Goal: Information Seeking & Learning: Learn about a topic

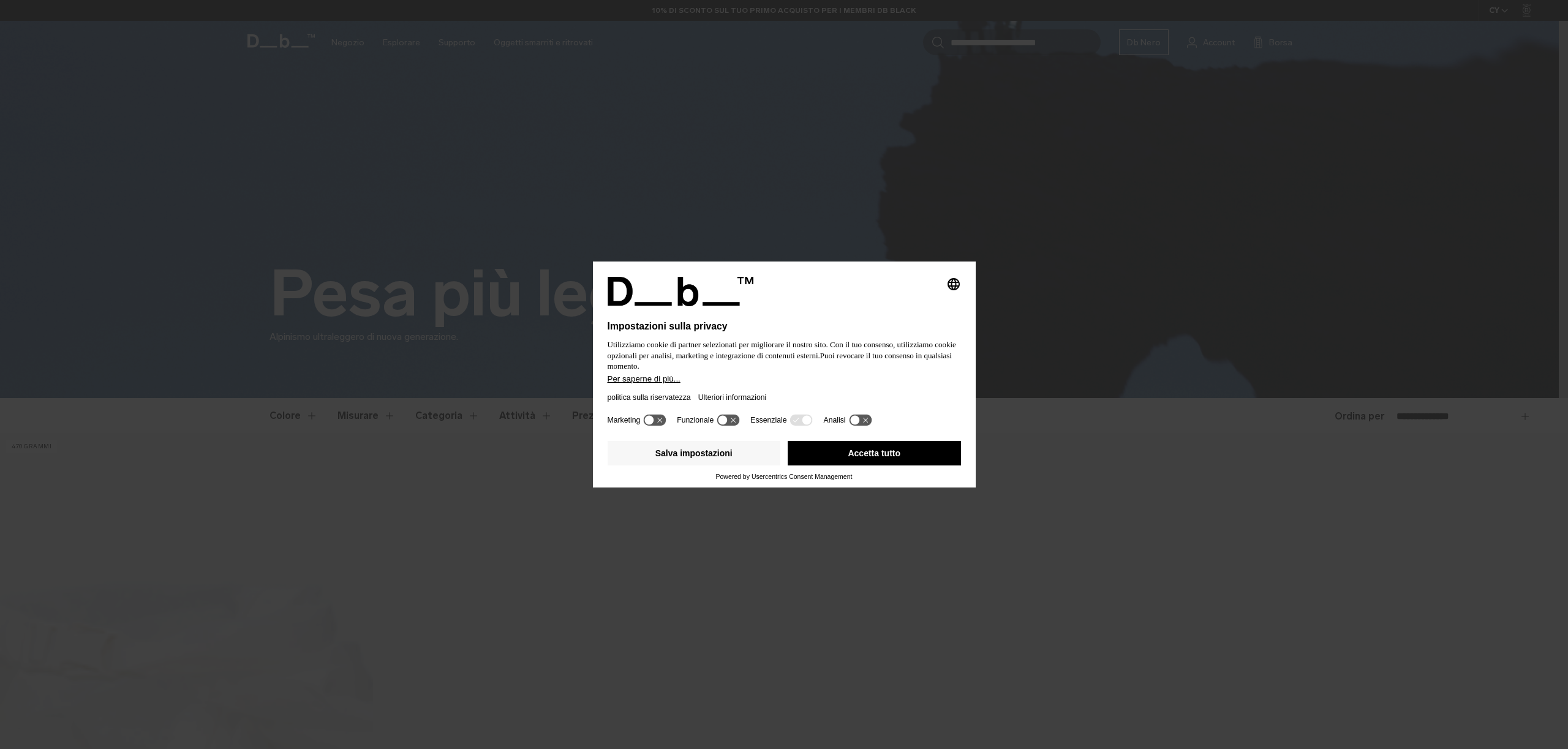
click at [913, 446] on button "Accetta tutto" at bounding box center [875, 453] width 174 height 25
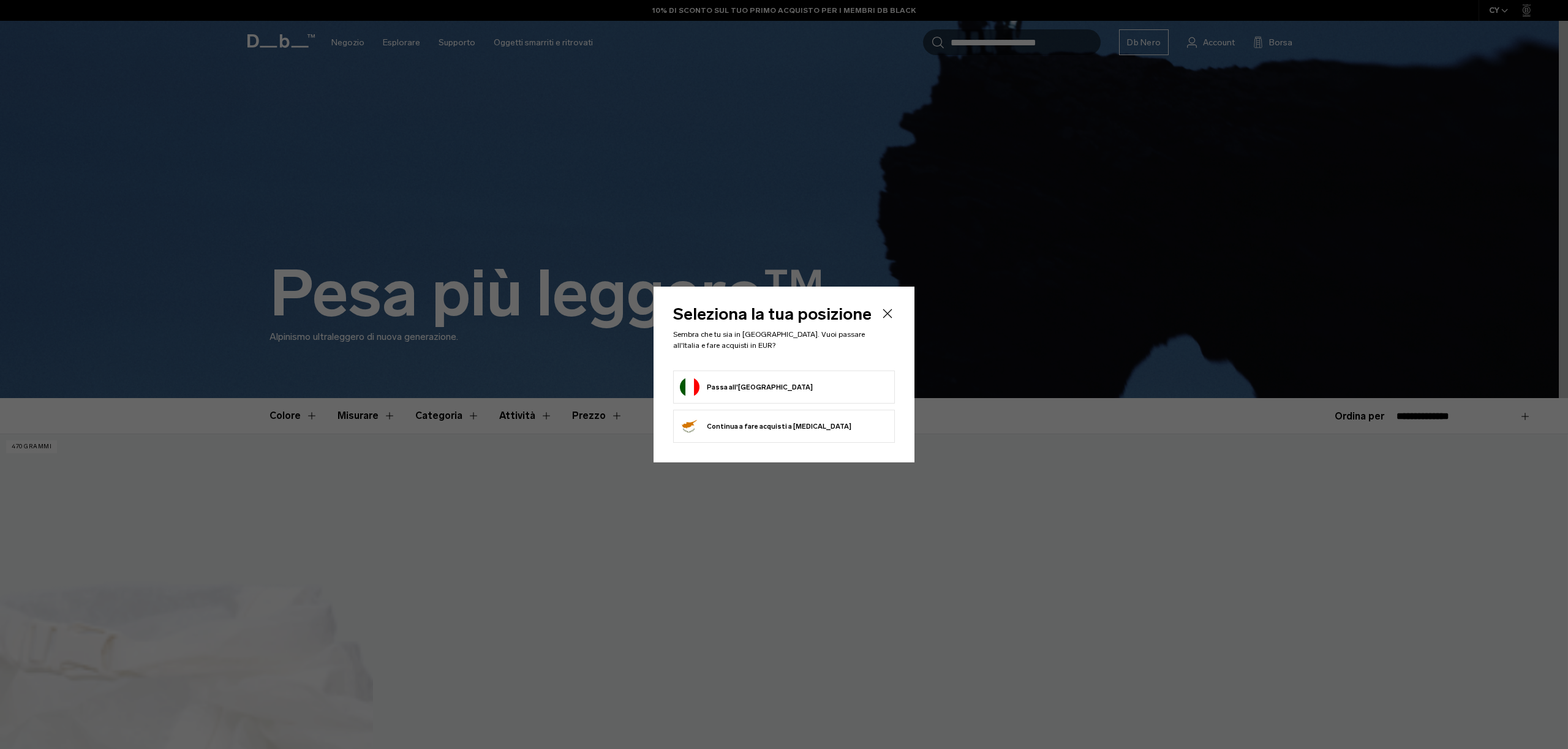
click at [876, 313] on header "Seleziona la tua posizione Sembra che tu sia in Italia. Vuoi passare all'Italia…" at bounding box center [784, 338] width 221 height 64
click at [878, 318] on header "Seleziona la tua posizione Sembra che tu sia in Italia. Vuoi passare all'Italia…" at bounding box center [784, 338] width 221 height 64
click at [890, 310] on icon "Vicino" at bounding box center [888, 314] width 15 height 15
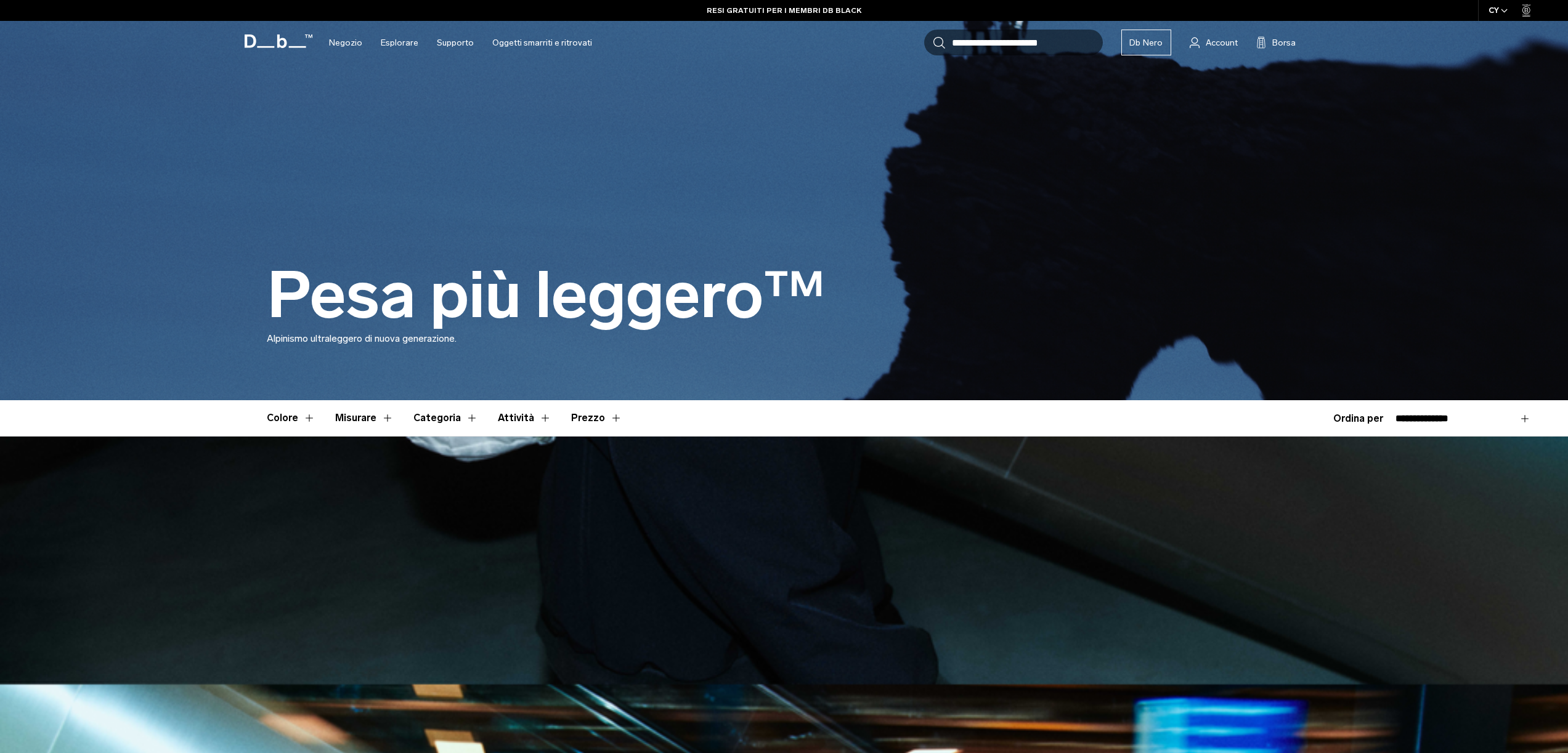
click at [299, 423] on button "Colore" at bounding box center [291, 418] width 49 height 36
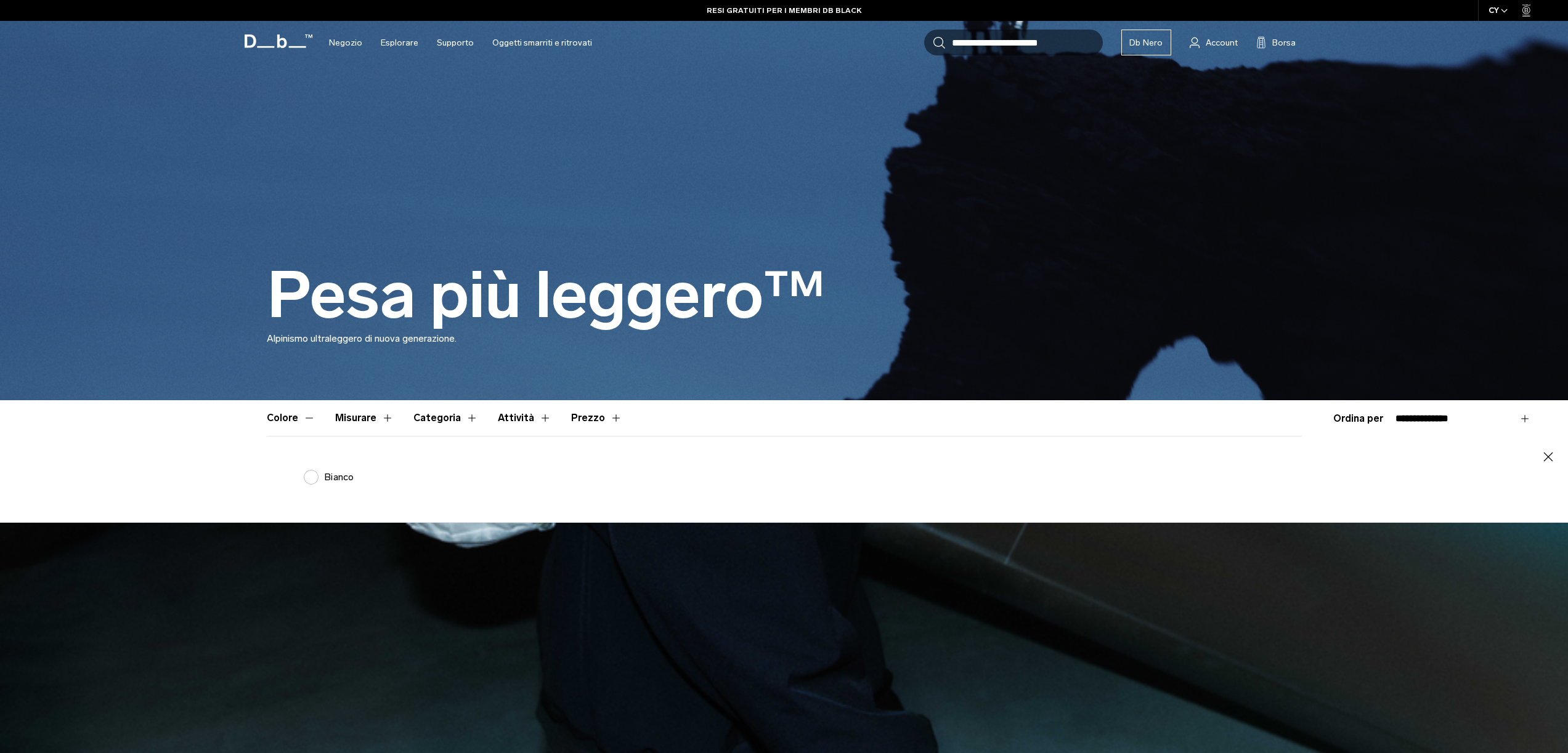
click at [363, 413] on font "Misurare" at bounding box center [356, 418] width 41 height 12
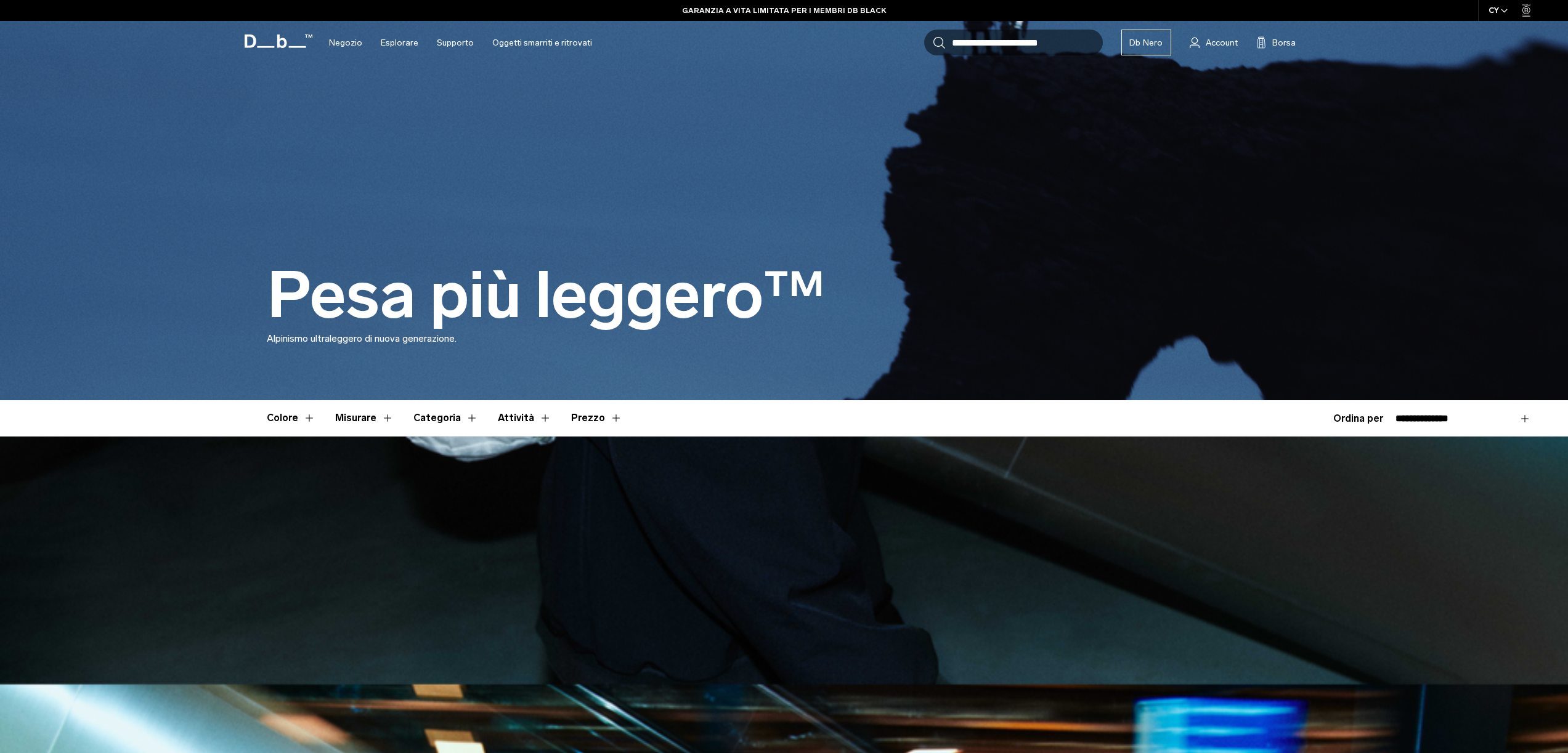
click at [512, 421] on font "Attività" at bounding box center [516, 418] width 36 height 12
click at [536, 416] on button "Attività" at bounding box center [524, 418] width 54 height 36
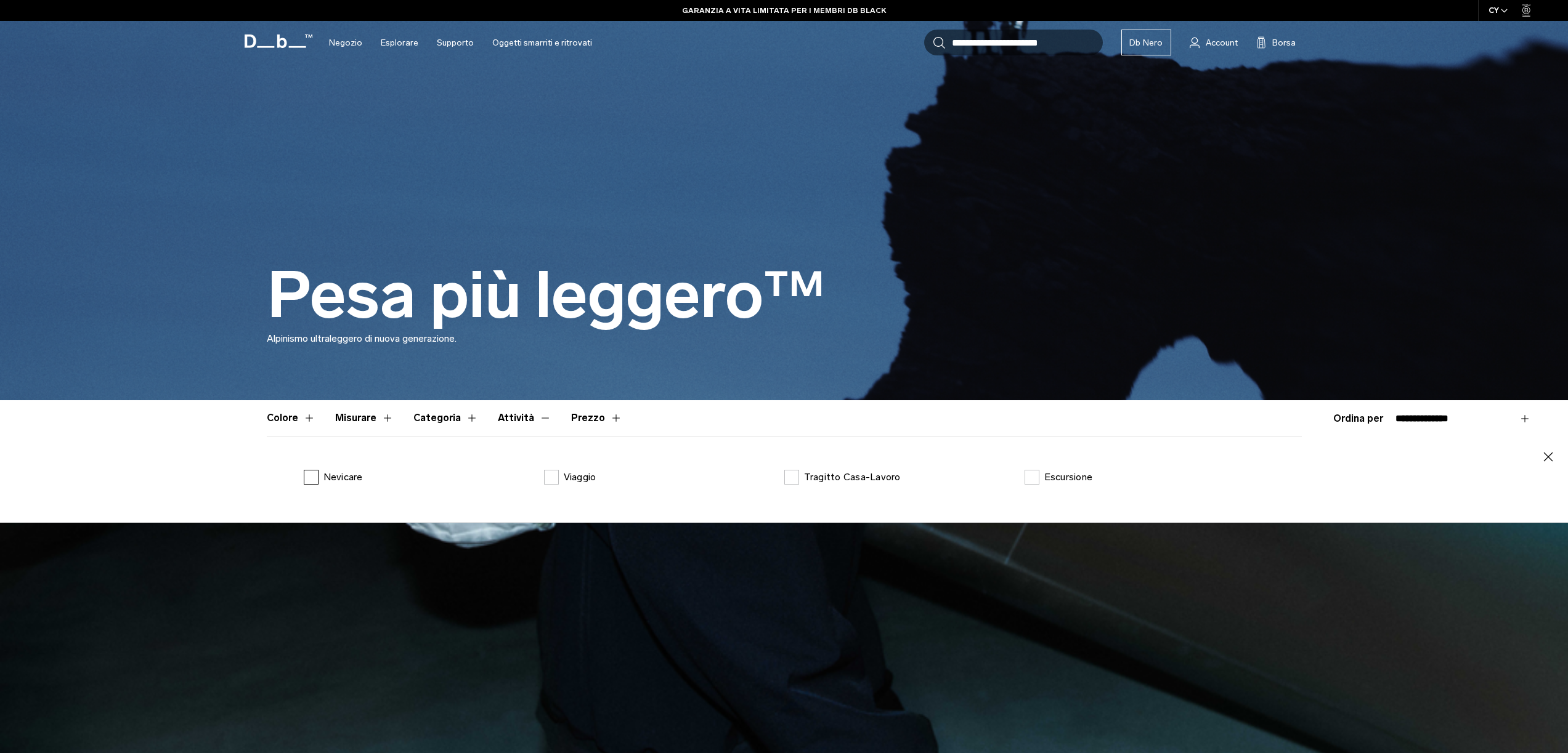
click at [333, 470] on p "Nevicare" at bounding box center [343, 477] width 39 height 15
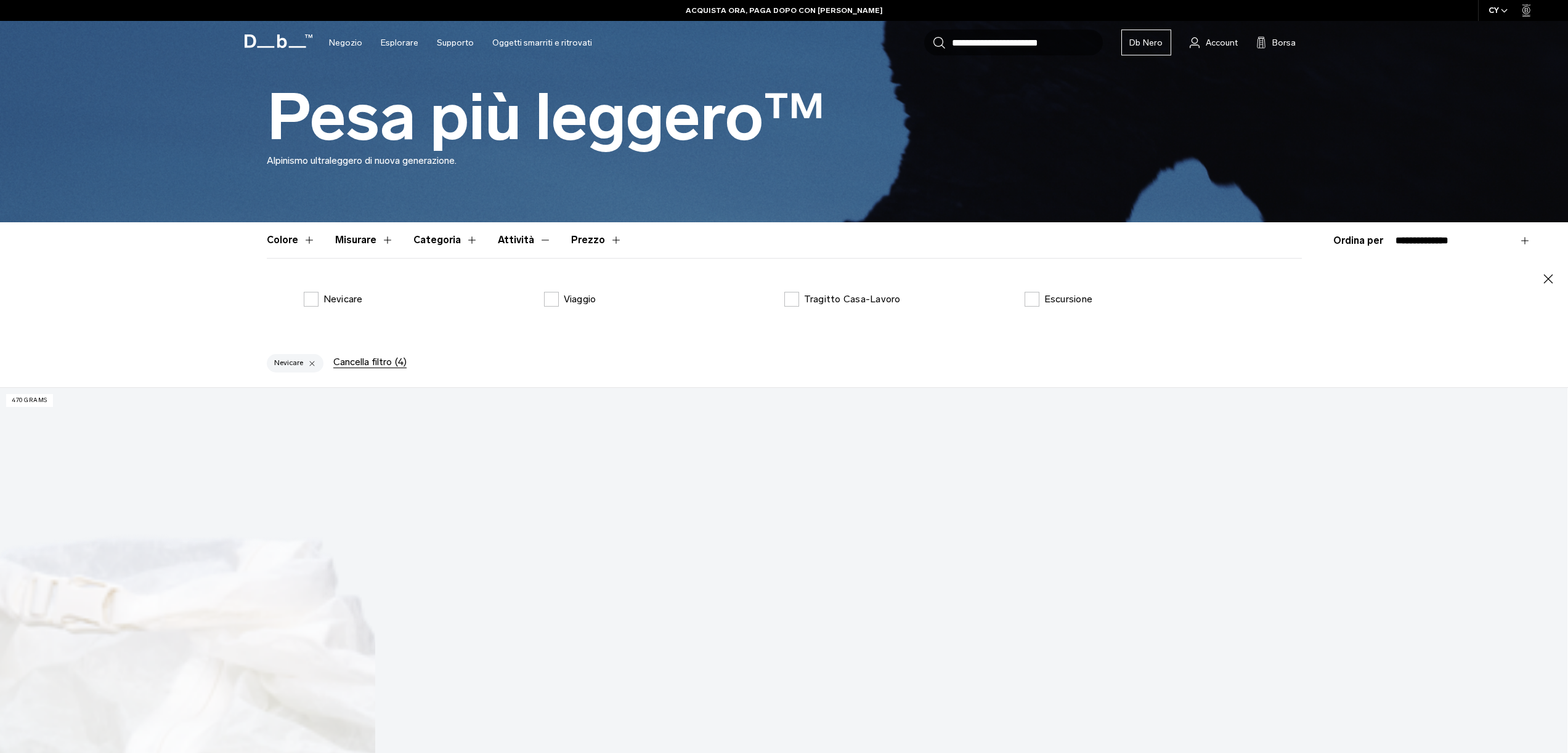
scroll to position [484, 0]
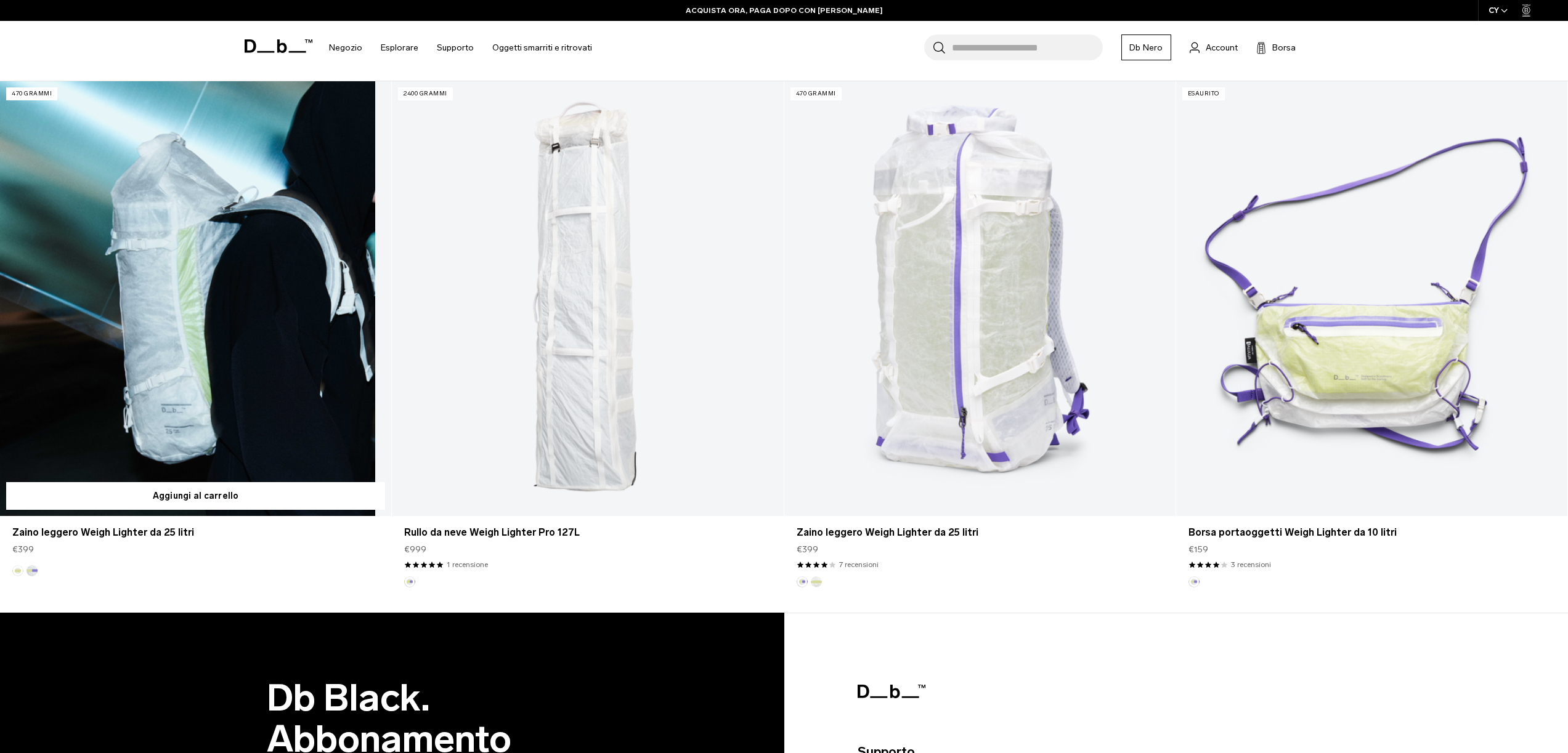
click at [276, 359] on link "Zaino leggero Weigh Lighter da 25 litri" at bounding box center [195, 298] width 391 height 435
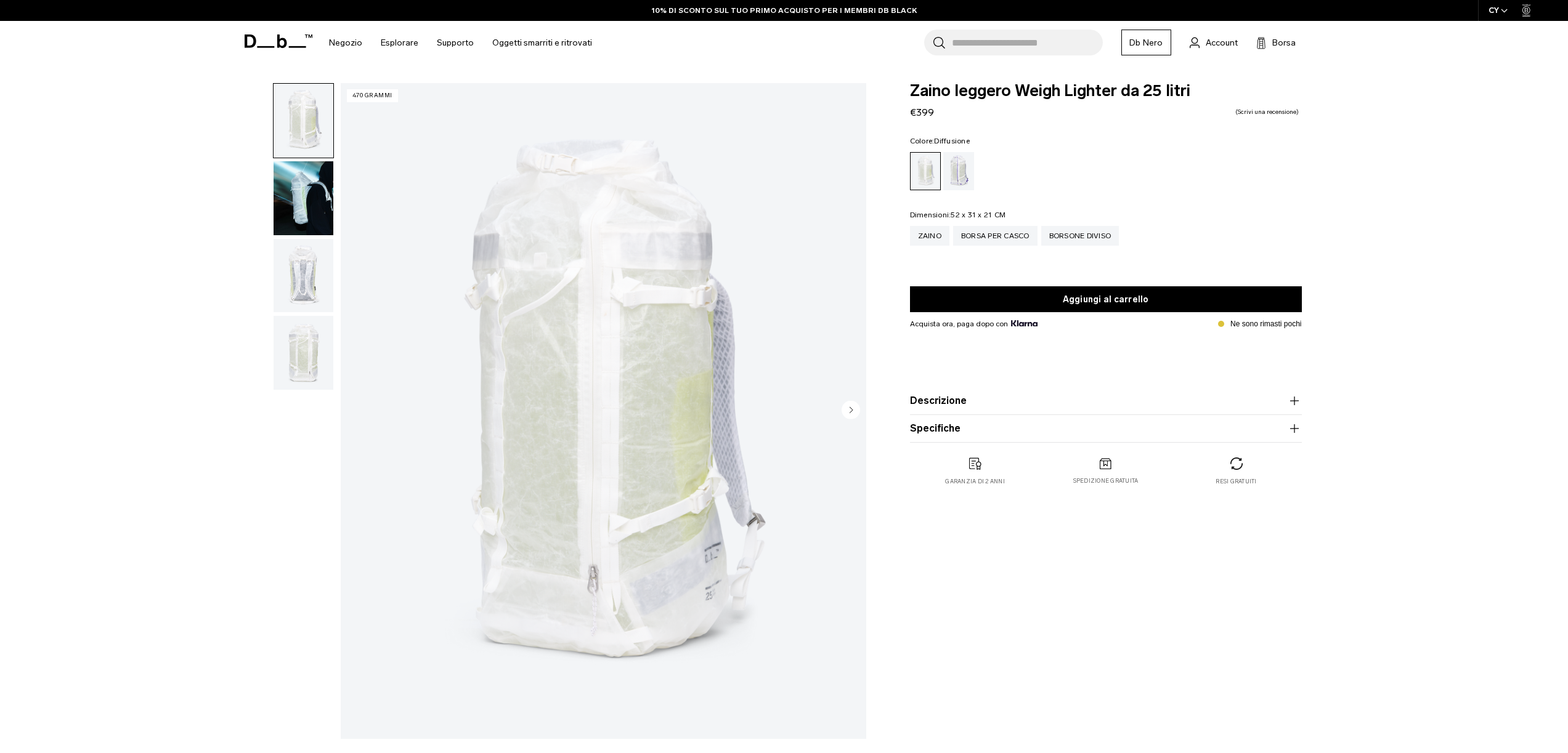
click at [310, 188] on img "button" at bounding box center [303, 199] width 60 height 74
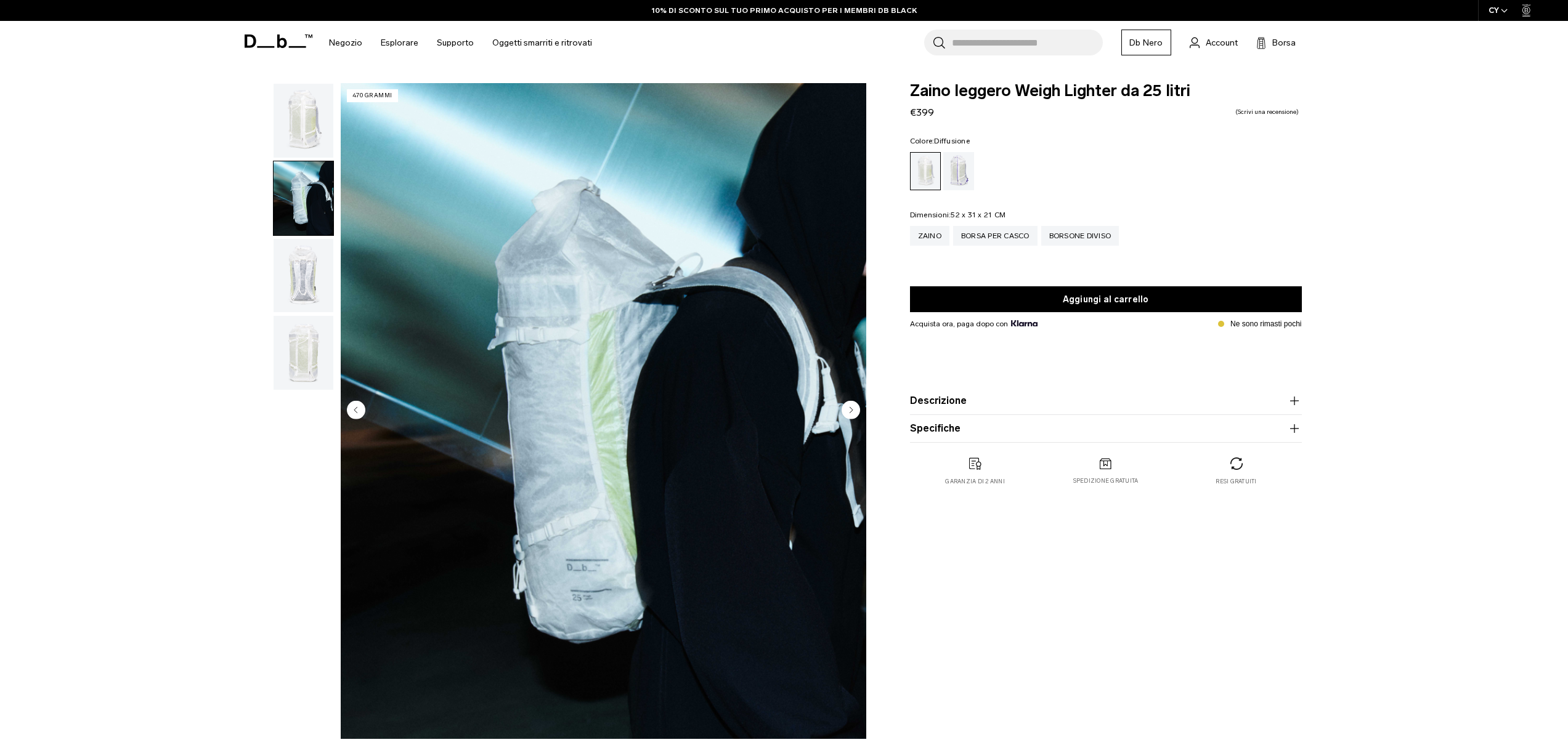
click at [312, 275] on img "button" at bounding box center [303, 276] width 60 height 74
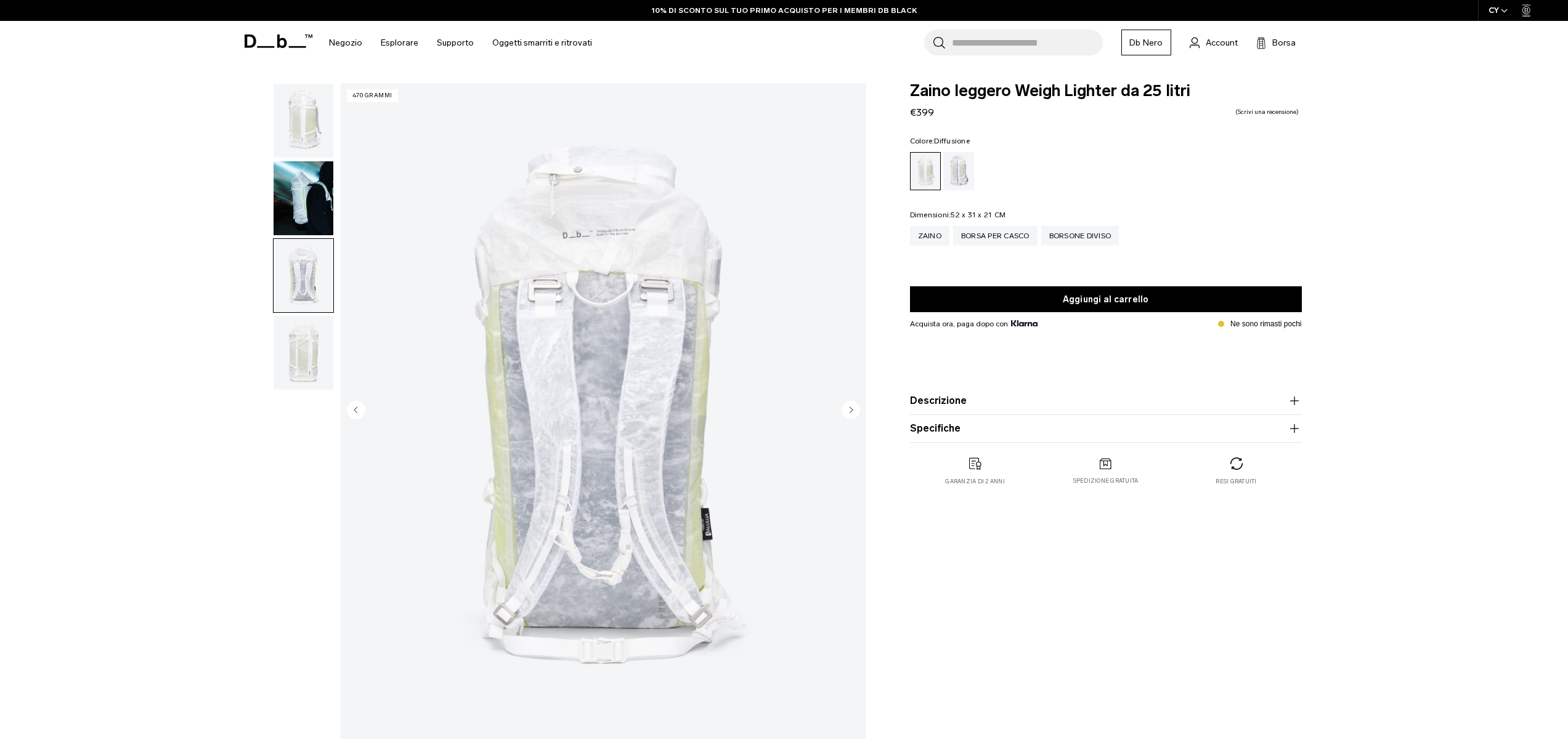
click at [318, 344] on img "button" at bounding box center [303, 353] width 60 height 74
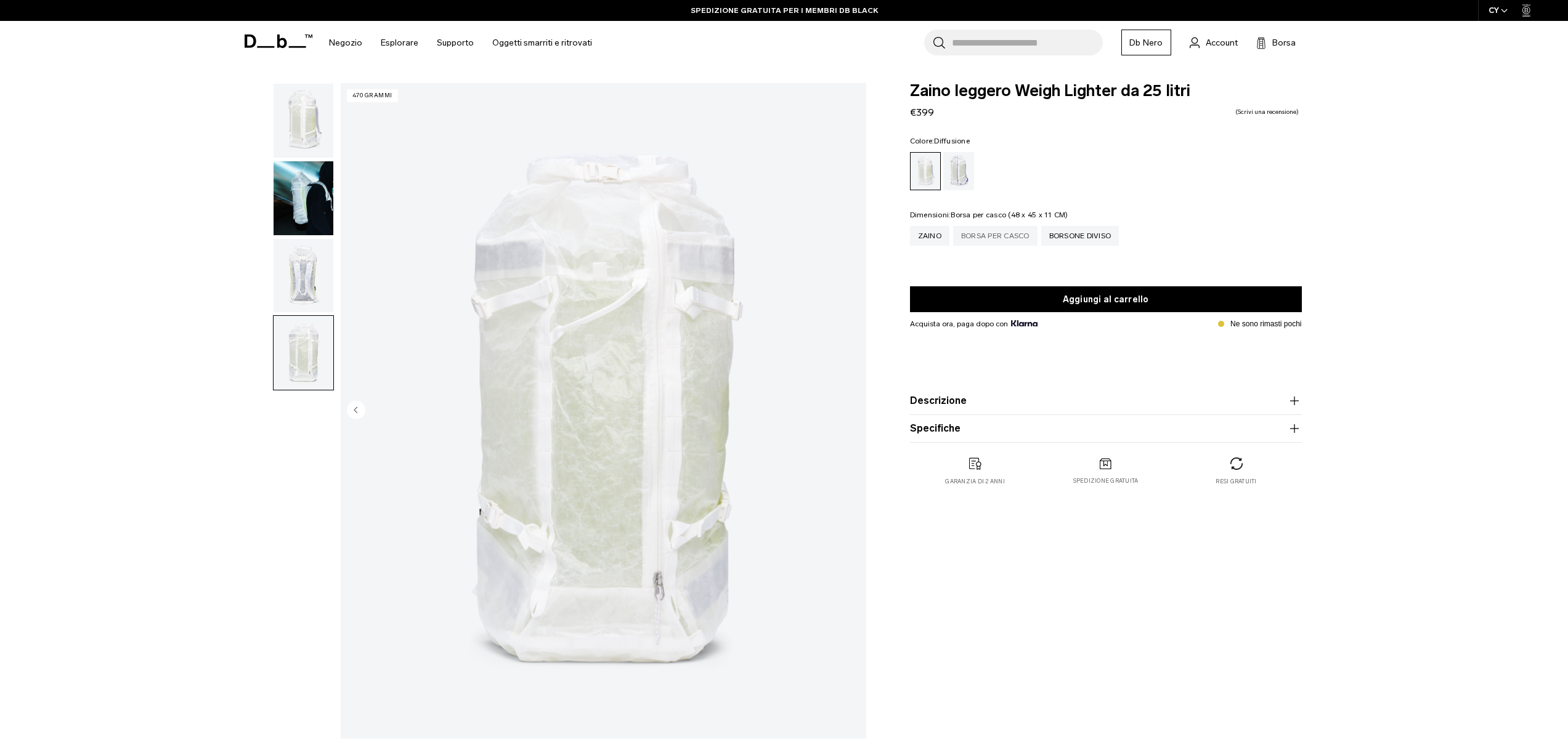
click at [1003, 238] on div "Borsa per casco" at bounding box center [995, 236] width 85 height 20
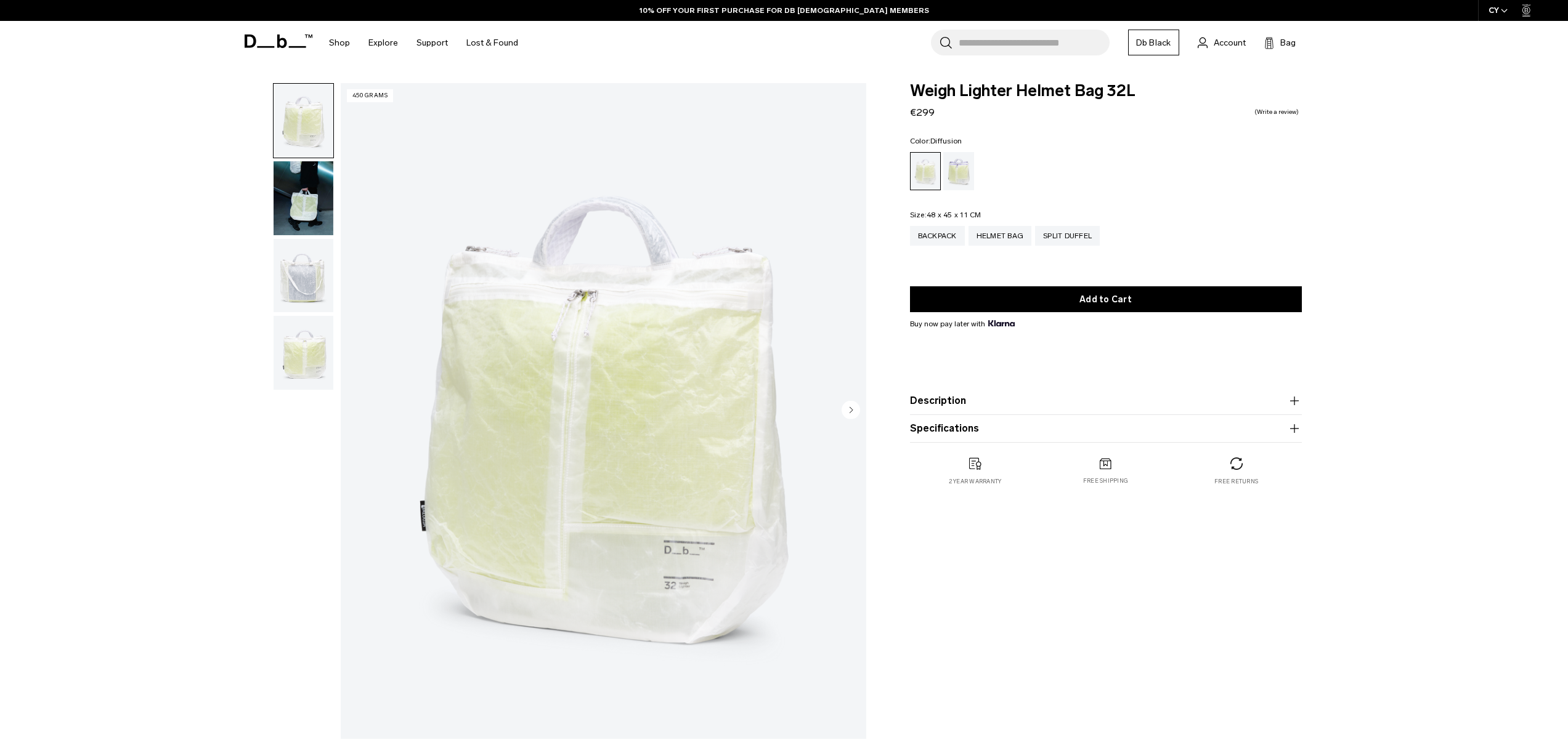
click at [1068, 247] on div "Backpack Helmet Bag Split Duffel" at bounding box center [1106, 245] width 392 height 38
click at [1139, 42] on font "Db Nero" at bounding box center [1146, 43] width 34 height 10
click at [265, 41] on icon at bounding box center [278, 41] width 68 height 14
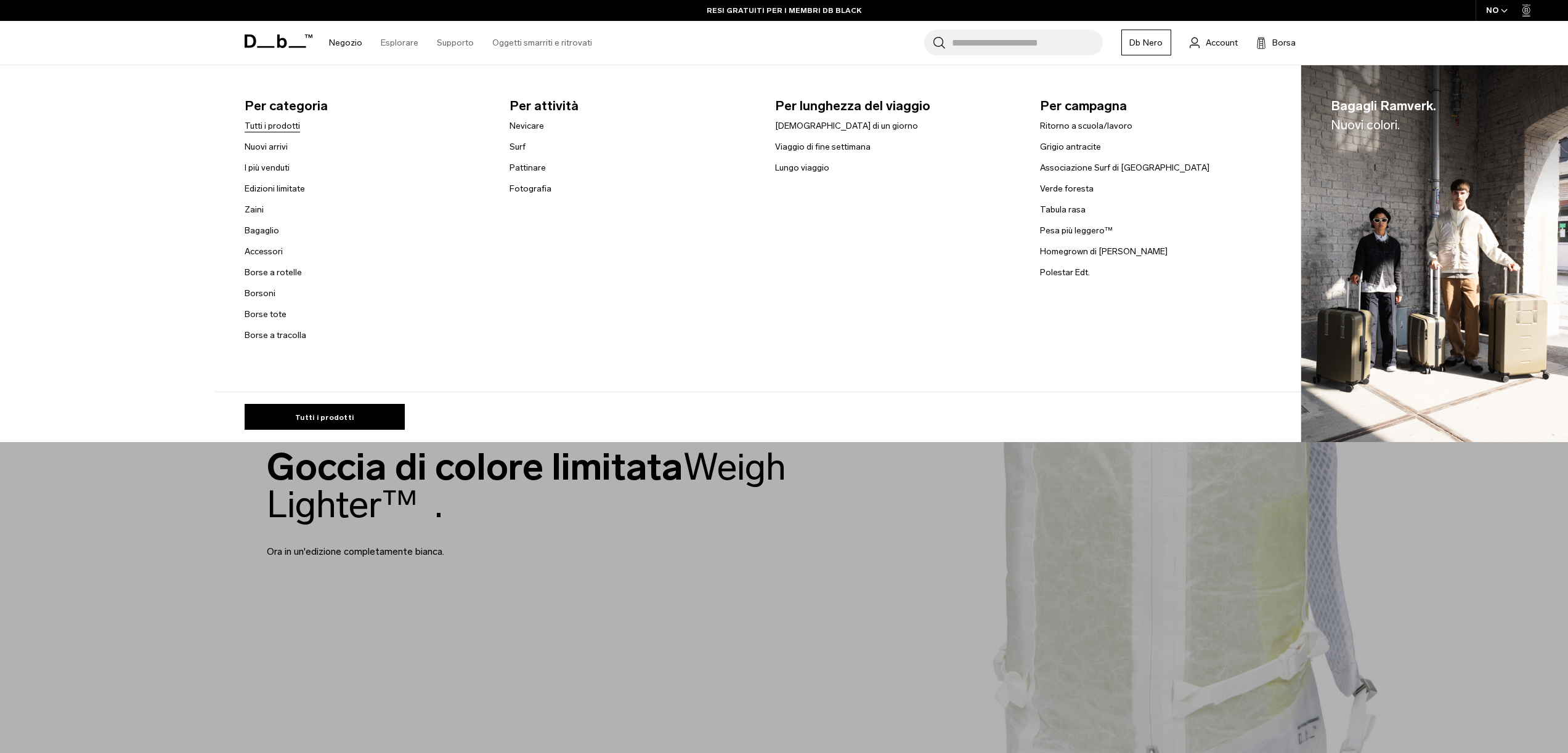
click at [272, 122] on font "Tutti i prodotti" at bounding box center [272, 126] width 56 height 10
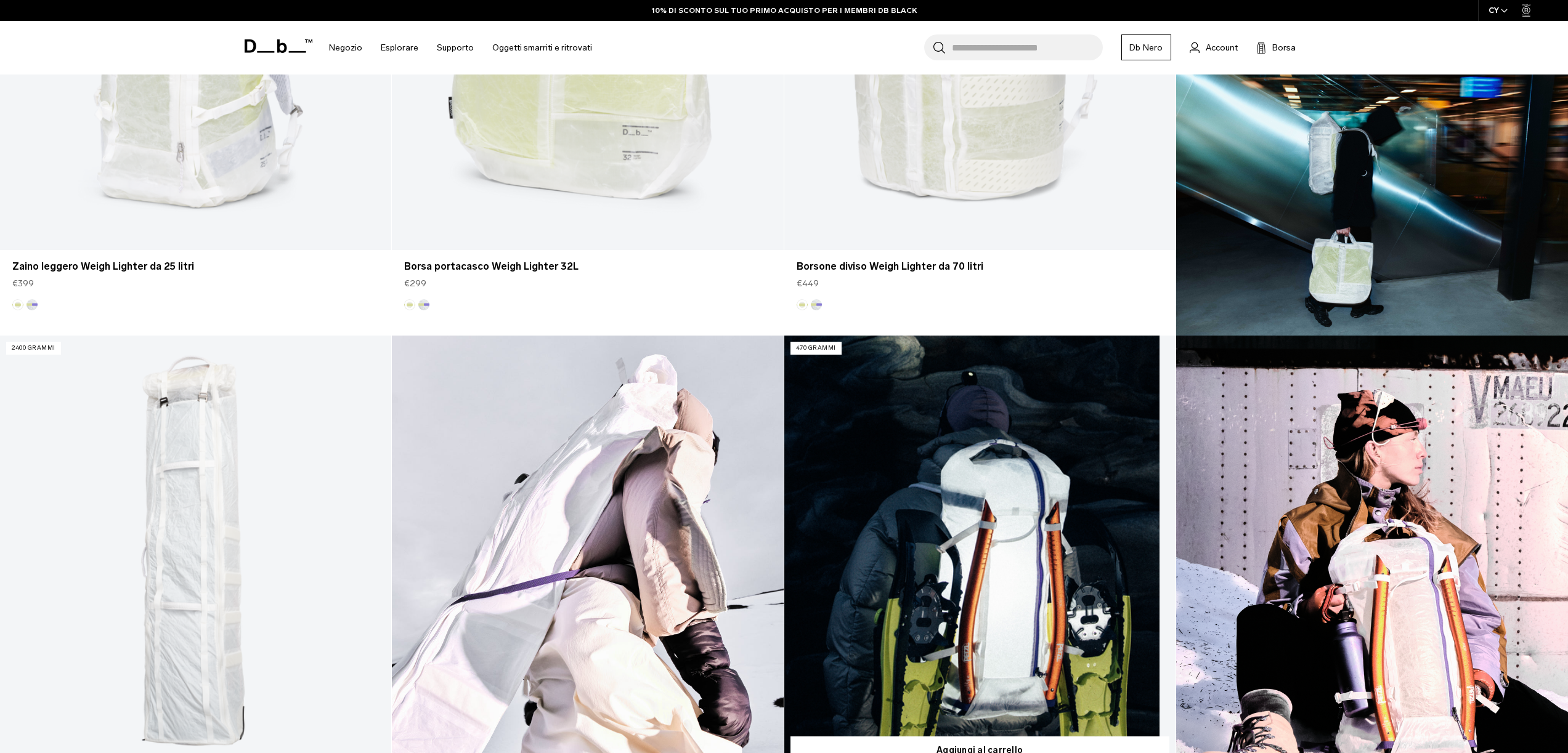
scroll to position [840, 0]
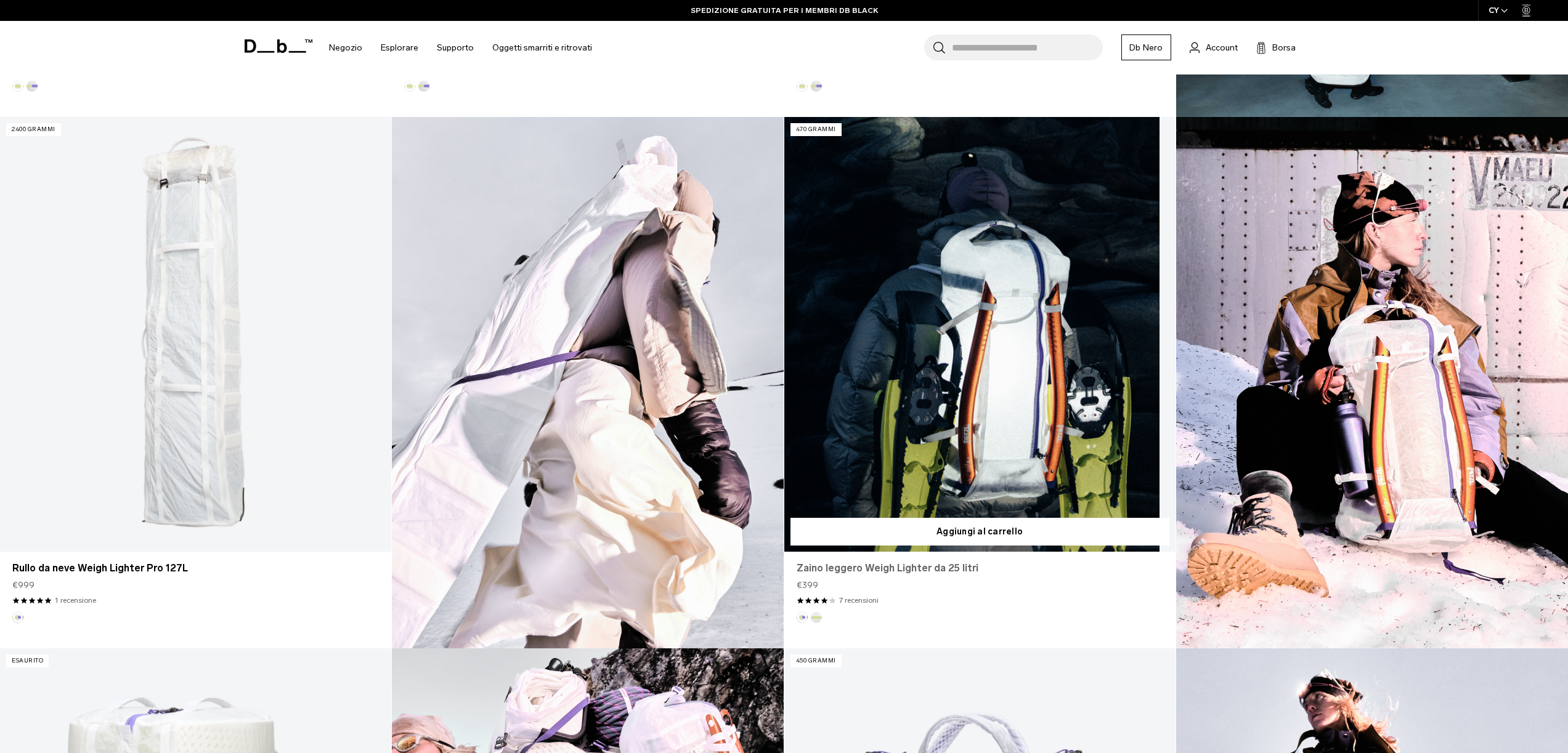
click at [947, 570] on font "Zaino leggero Weigh Lighter da 25 litri" at bounding box center [887, 567] width 181 height 12
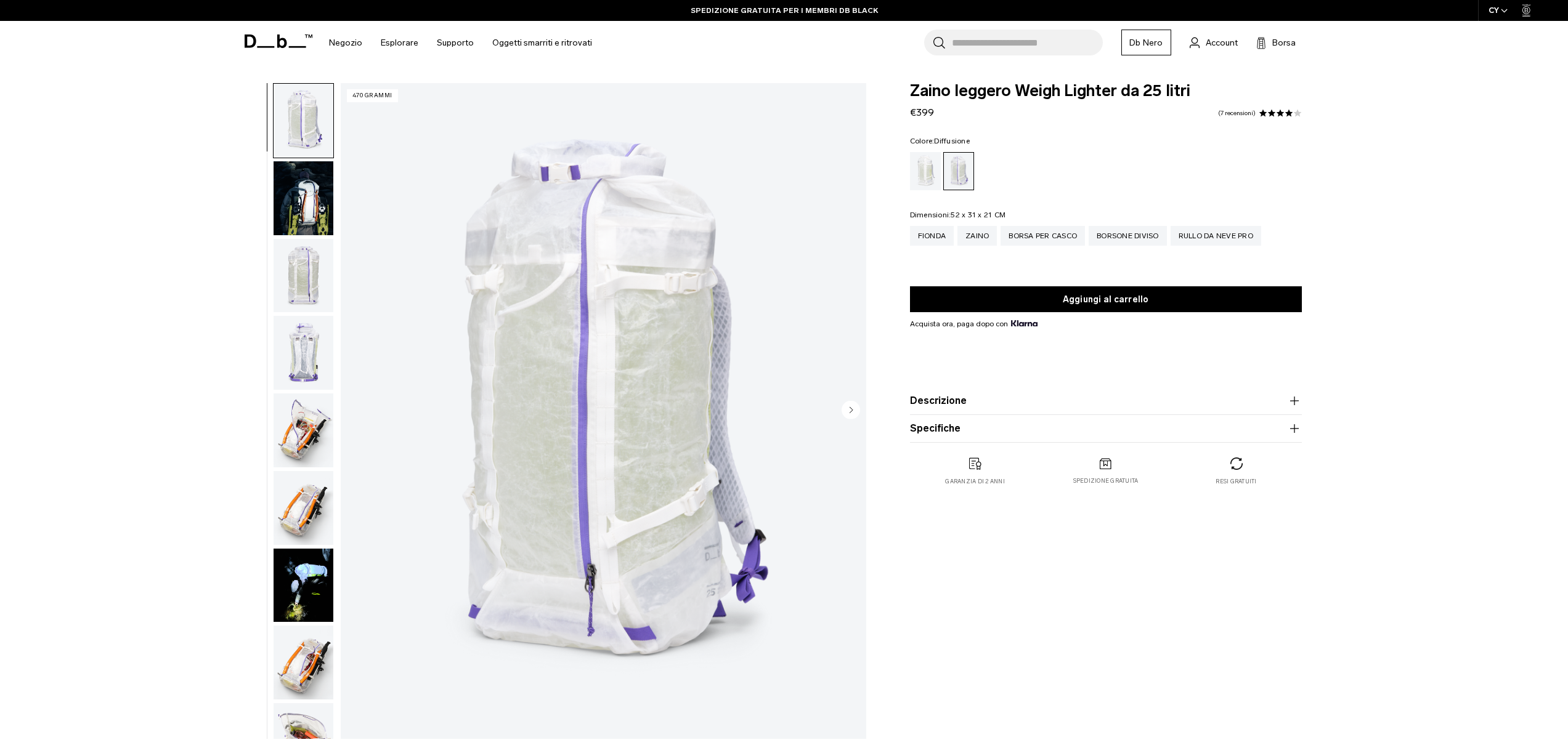
click at [912, 169] on div "Diffusione" at bounding box center [926, 171] width 32 height 38
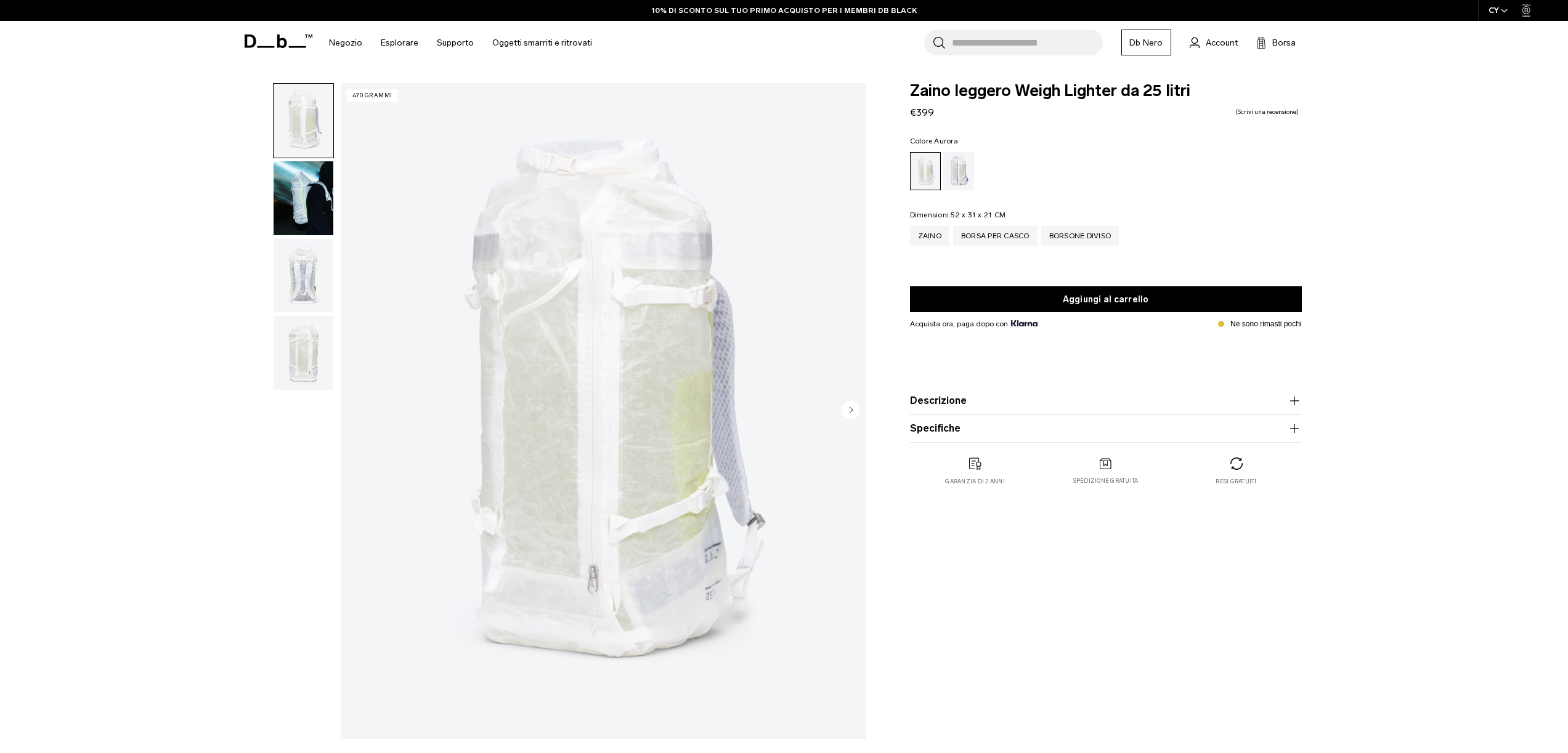
click at [960, 175] on div "Aurora" at bounding box center [959, 171] width 32 height 38
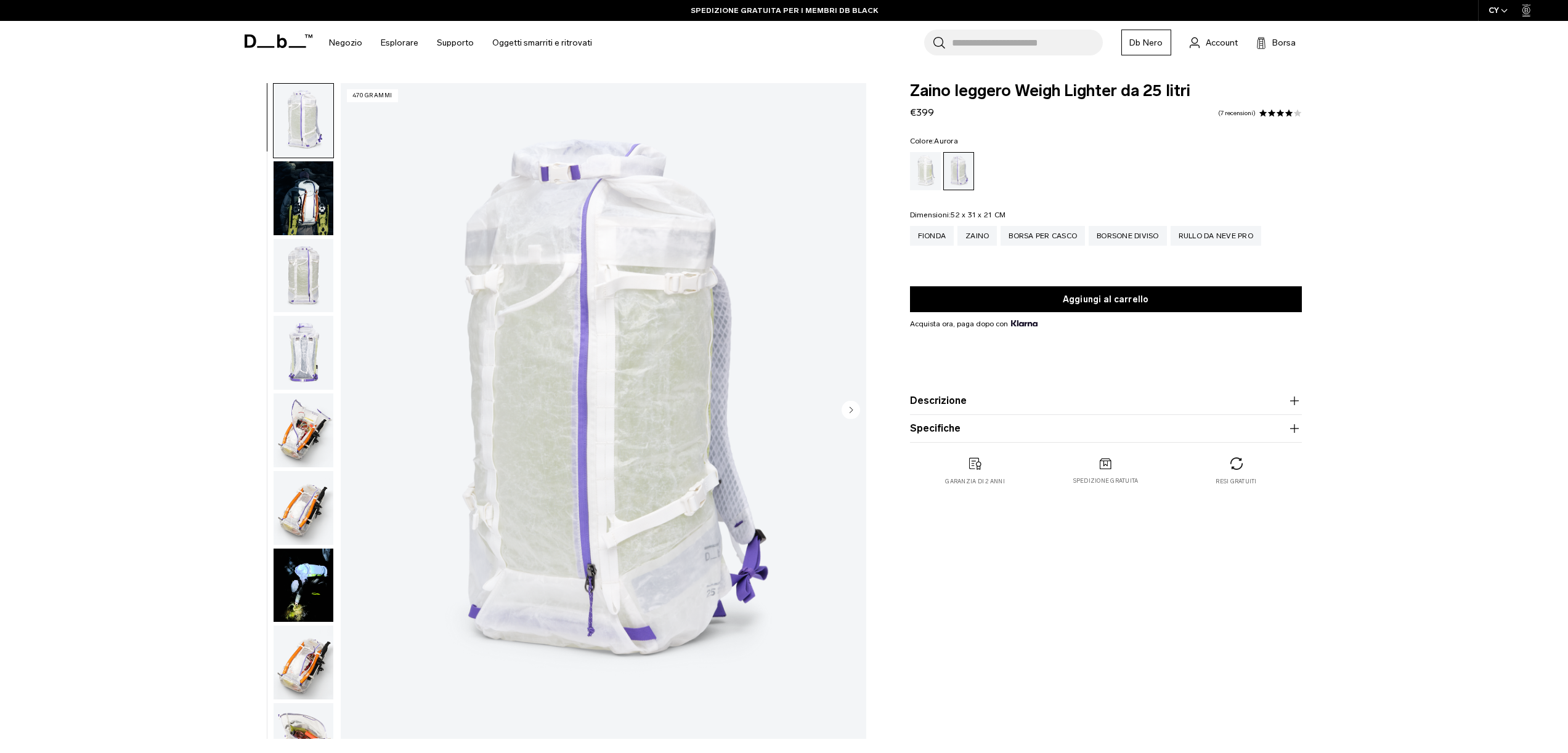
click at [313, 422] on img "button" at bounding box center [303, 431] width 60 height 74
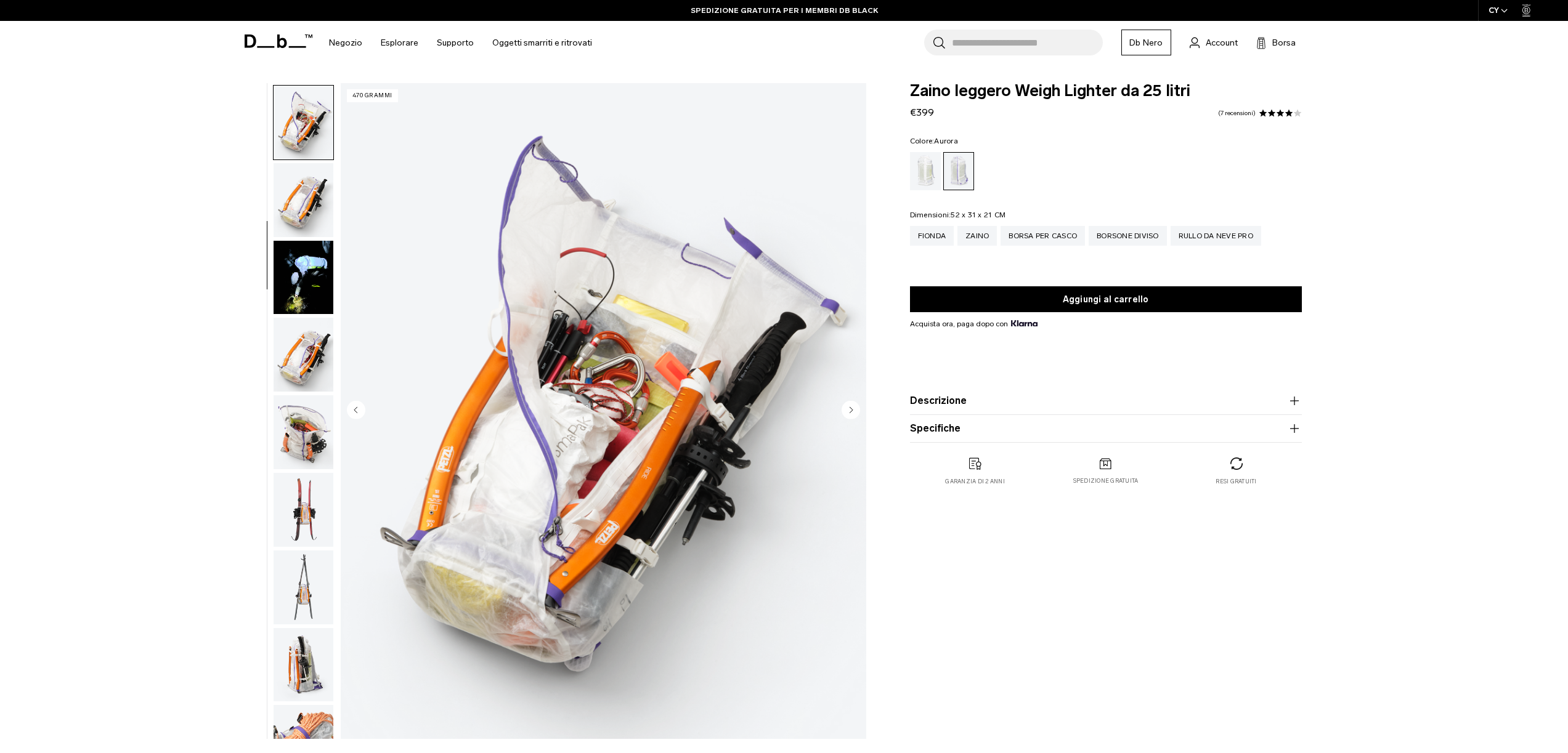
scroll to position [310, 0]
click at [307, 359] on img "button" at bounding box center [303, 353] width 60 height 74
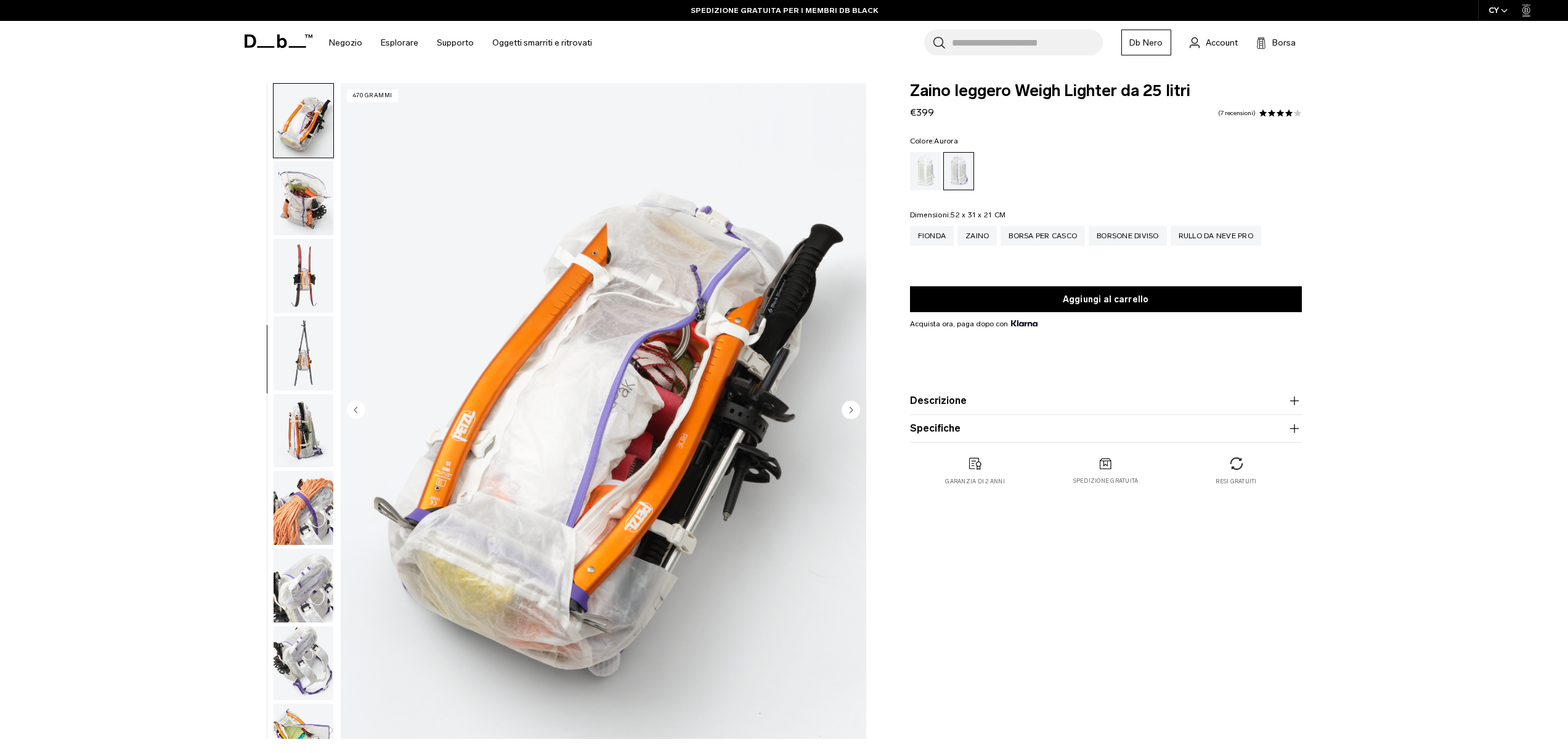
scroll to position [543, 0]
click at [311, 502] on img "button" at bounding box center [303, 508] width 60 height 74
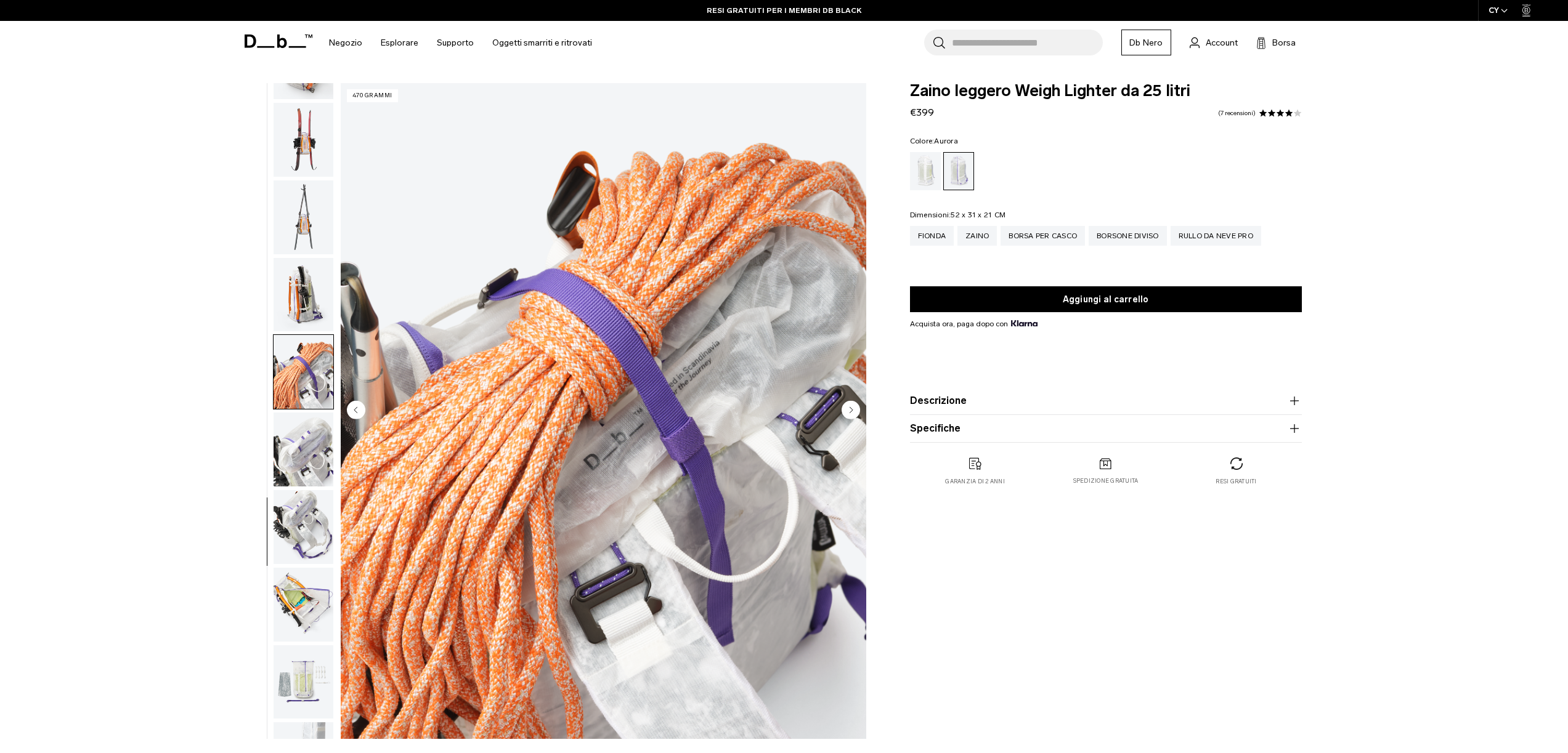
scroll to position [736, 0]
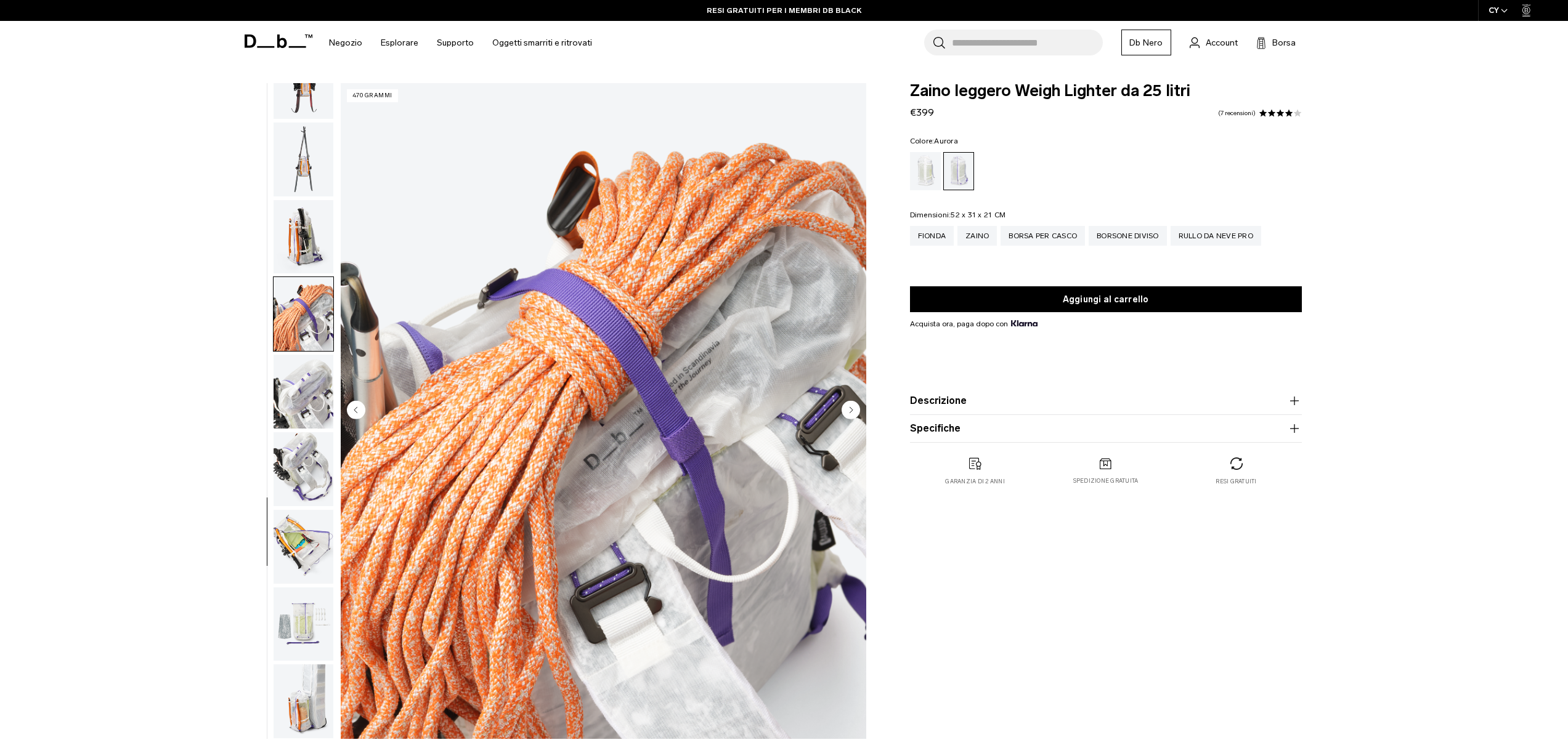
click at [302, 469] on img "button" at bounding box center [303, 469] width 60 height 74
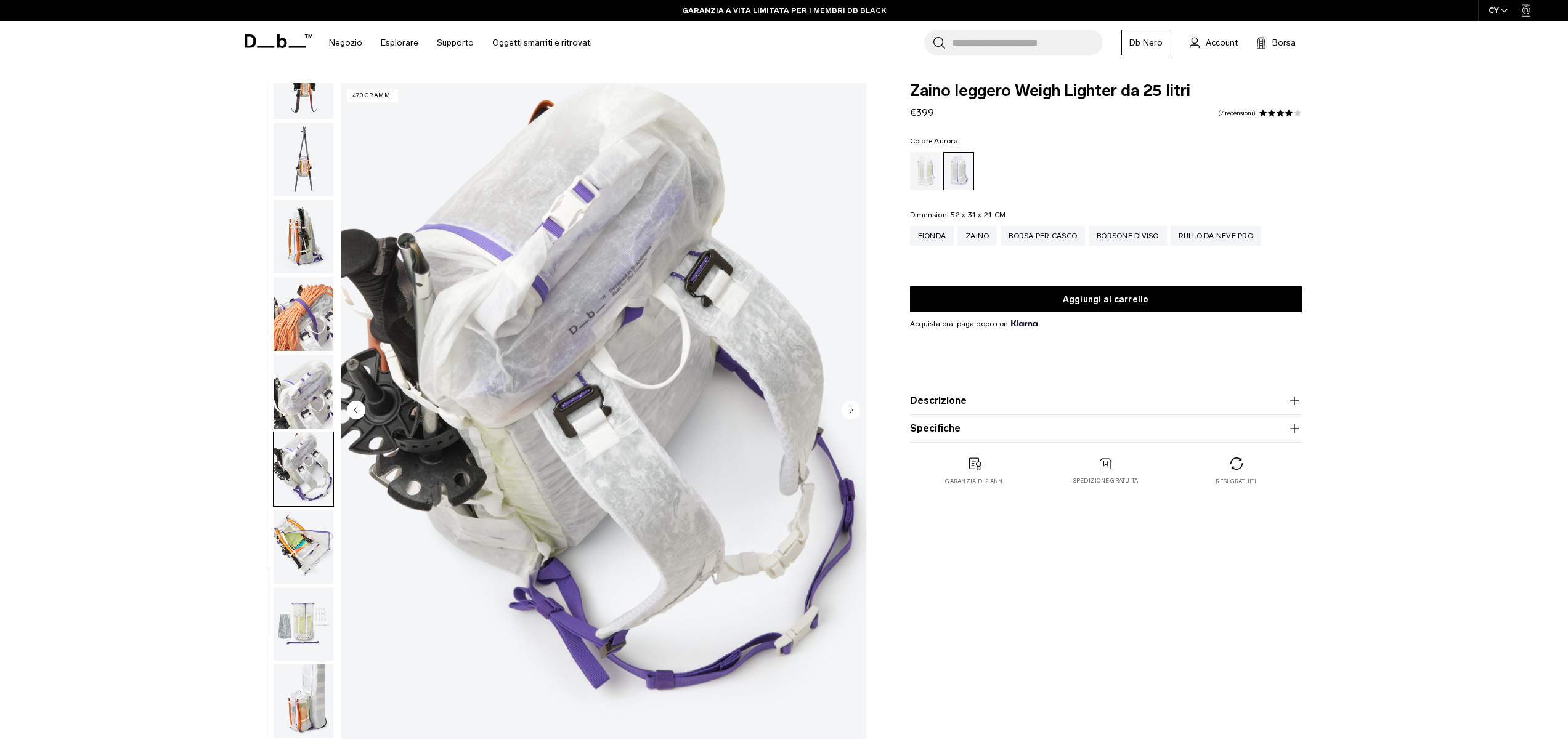
click at [305, 398] on img "button" at bounding box center [303, 392] width 60 height 74
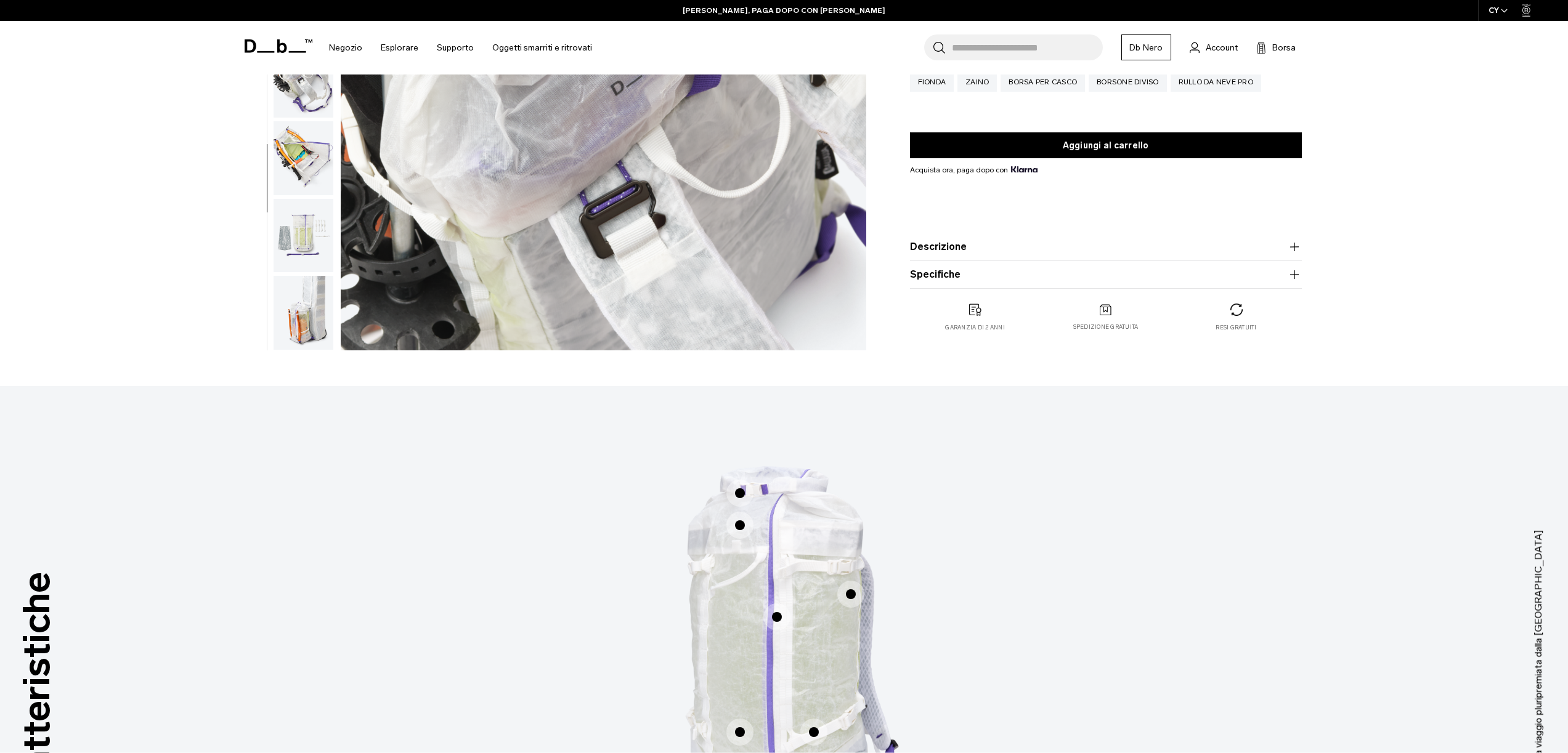
scroll to position [0, 0]
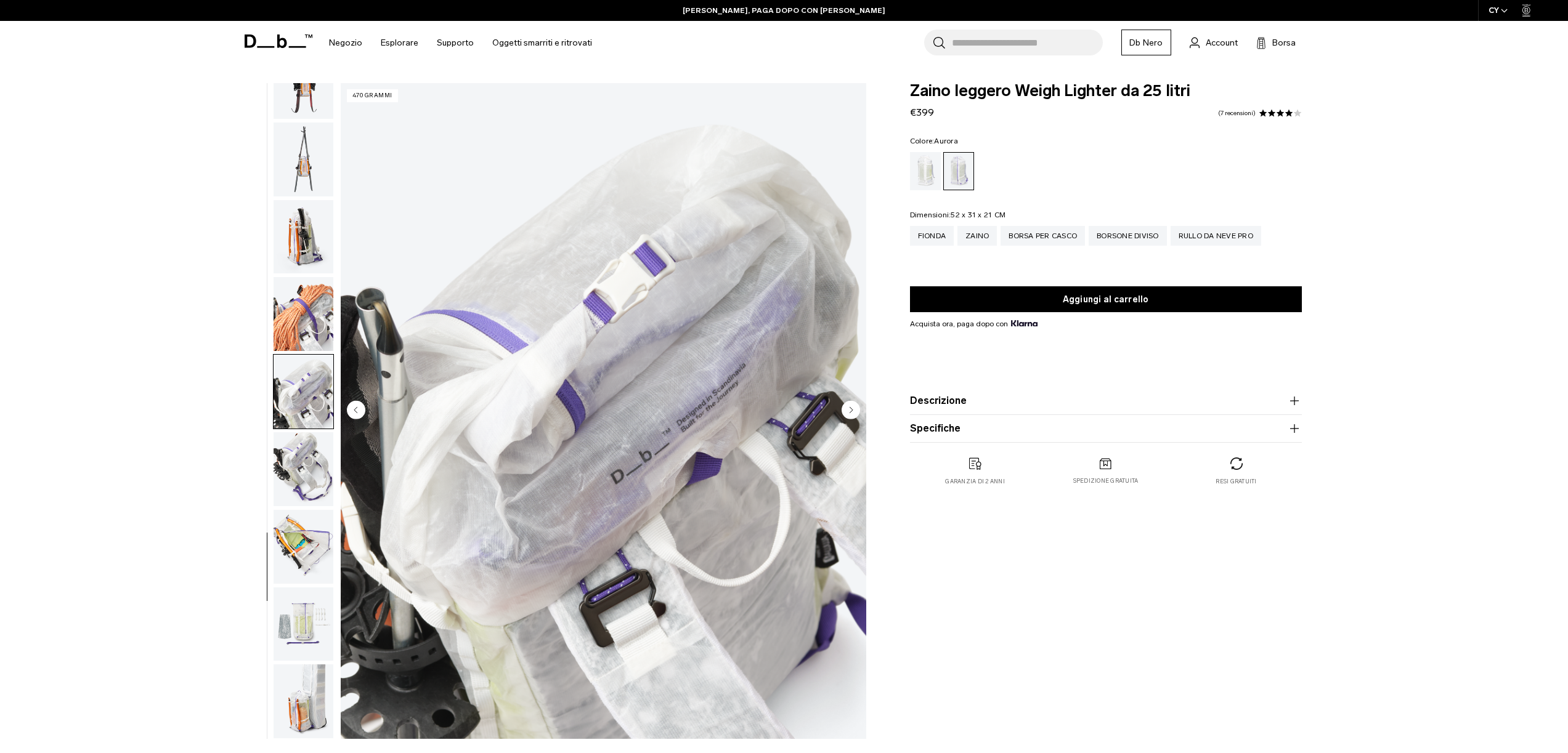
click at [978, 405] on button "Descrizione" at bounding box center [1106, 401] width 392 height 15
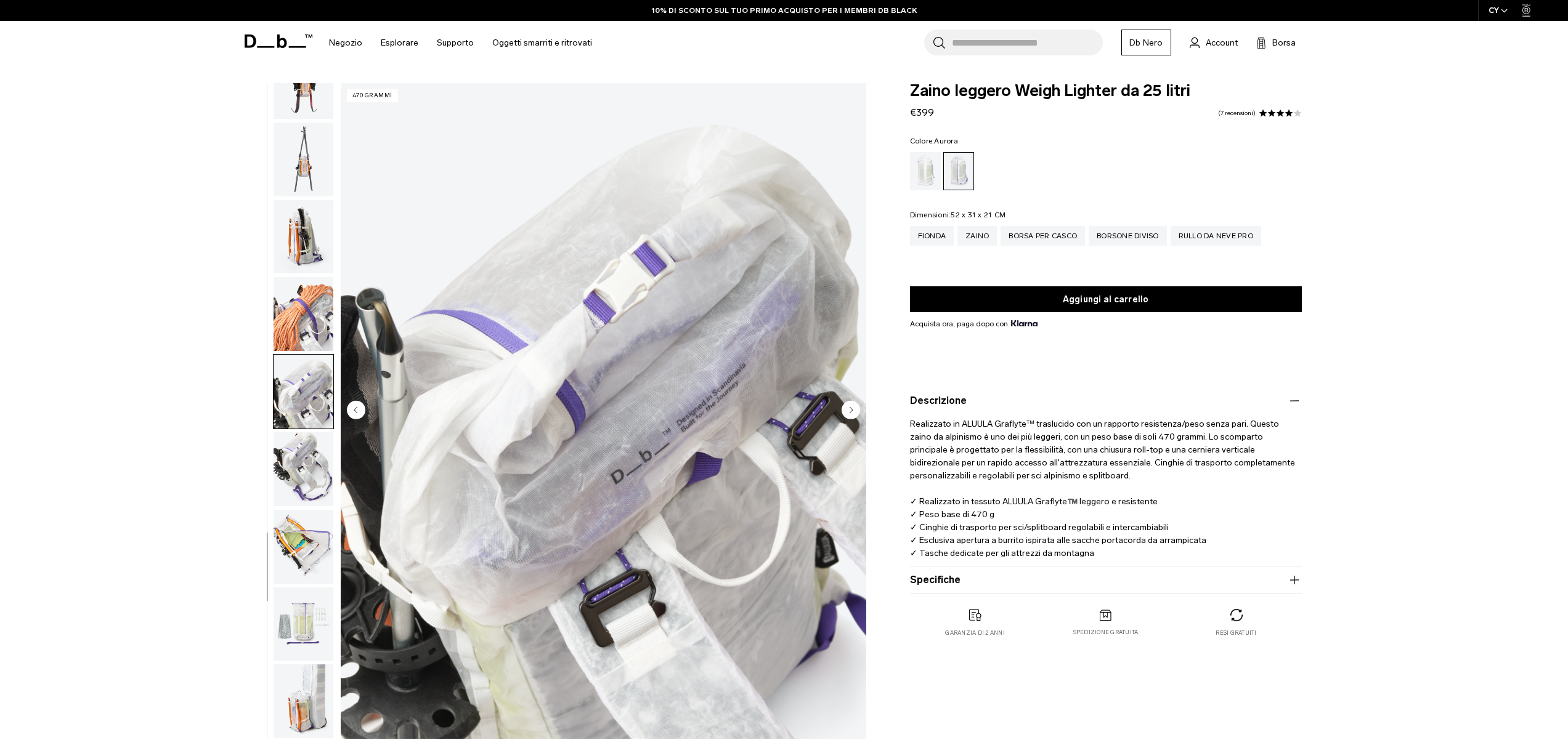
click at [1091, 584] on button "Specifiche" at bounding box center [1106, 581] width 392 height 15
click at [323, 235] on img "button" at bounding box center [303, 237] width 60 height 74
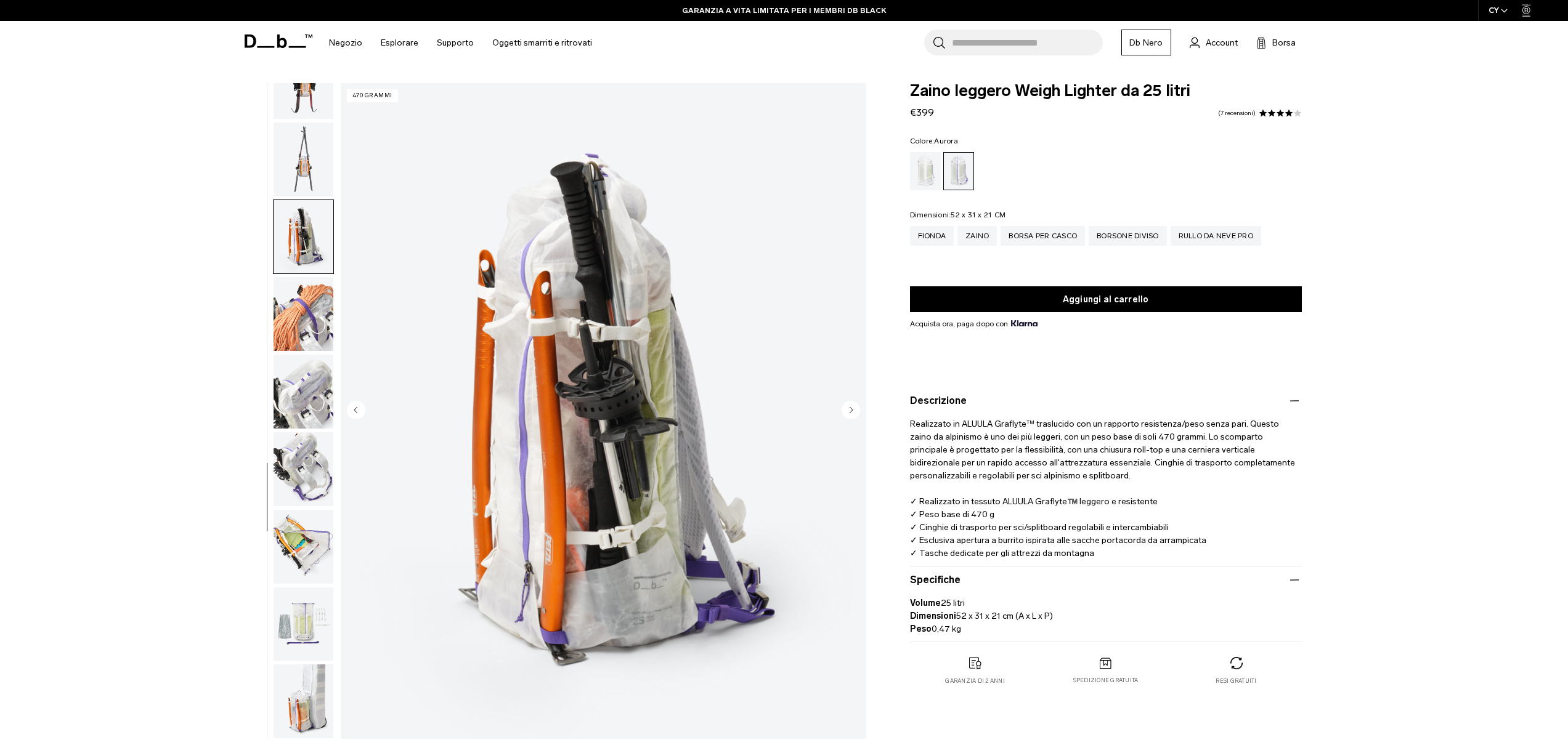
click at [286, 137] on img "button" at bounding box center [303, 159] width 60 height 74
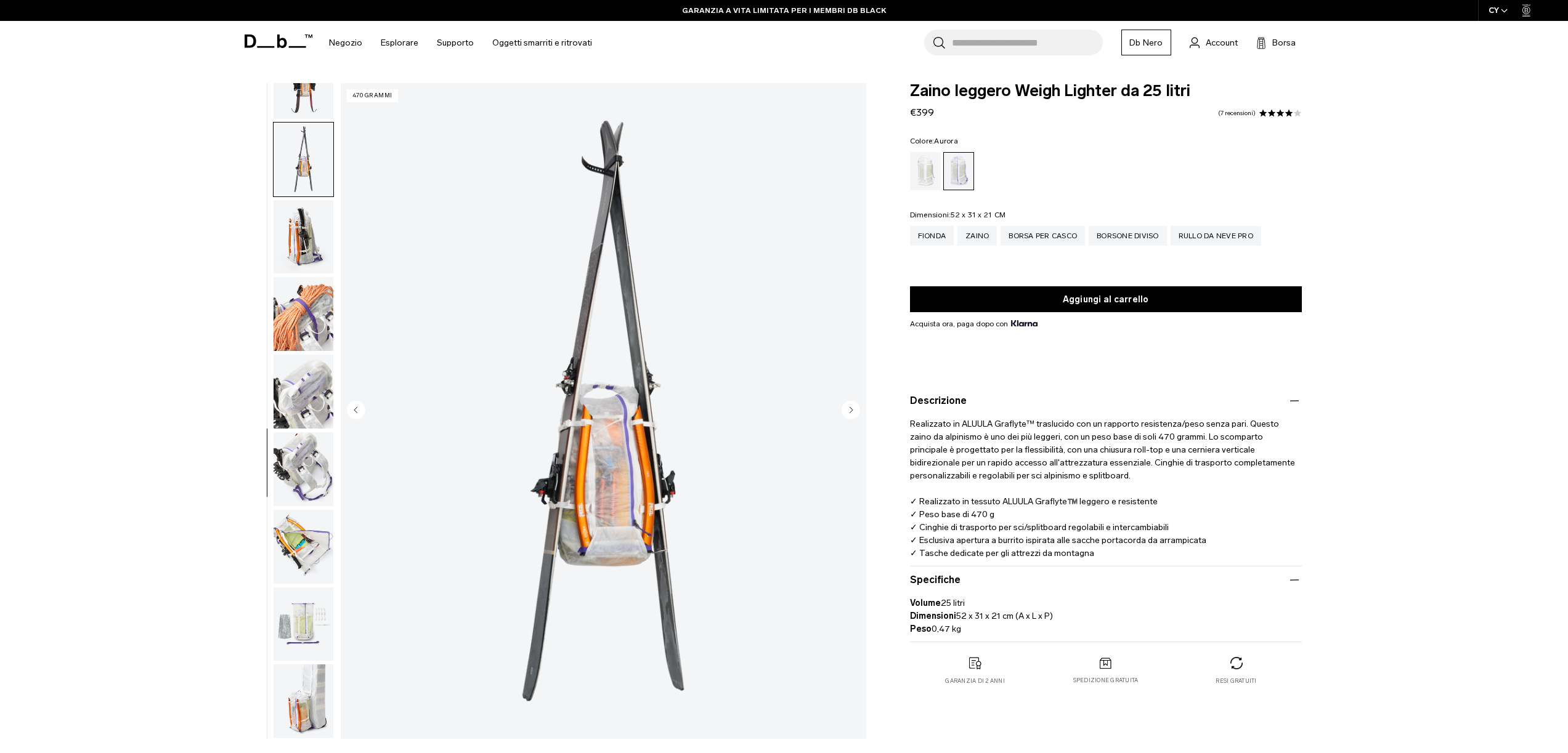
click at [302, 113] on img "button" at bounding box center [303, 82] width 60 height 74
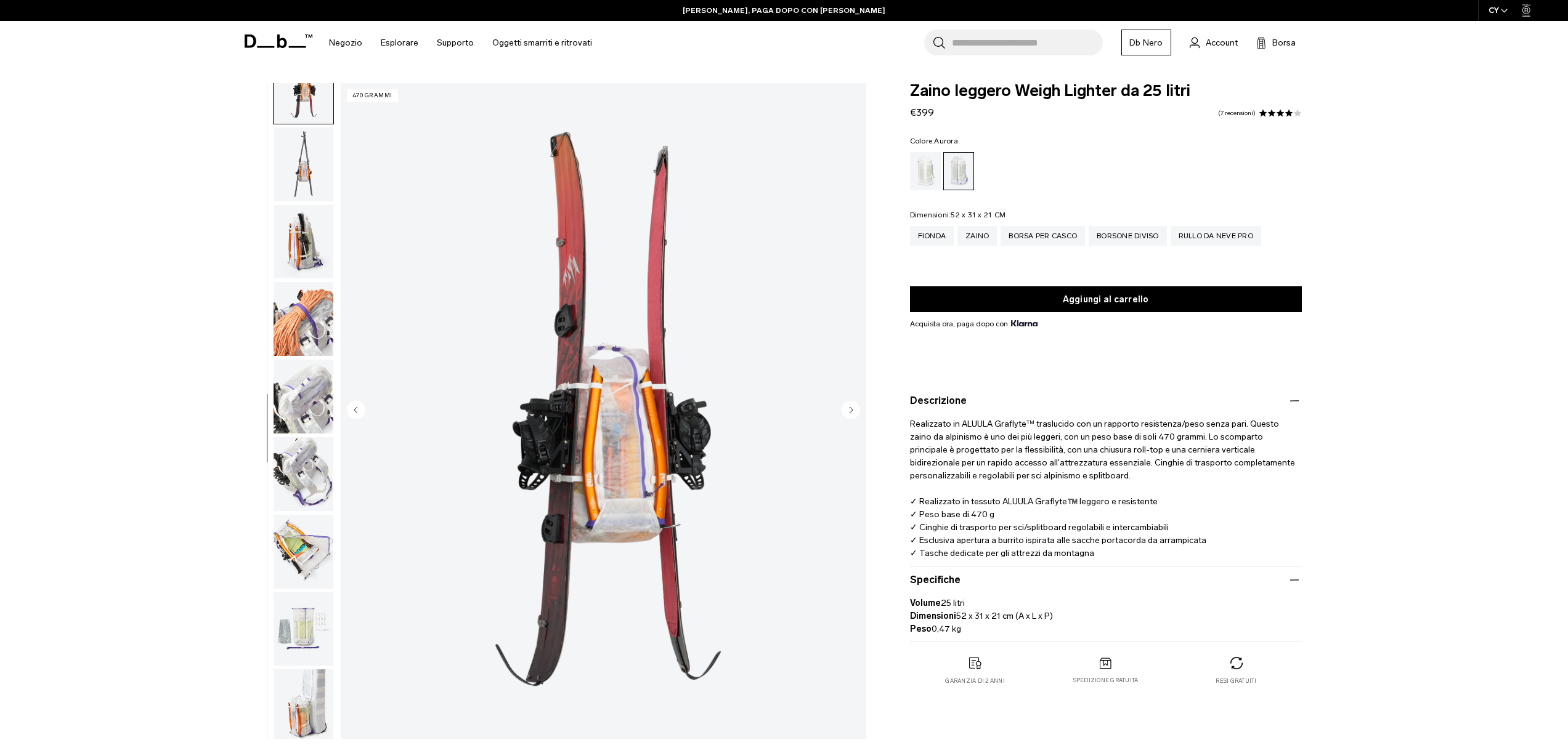
scroll to position [736, 0]
click at [289, 552] on img "button" at bounding box center [303, 547] width 60 height 74
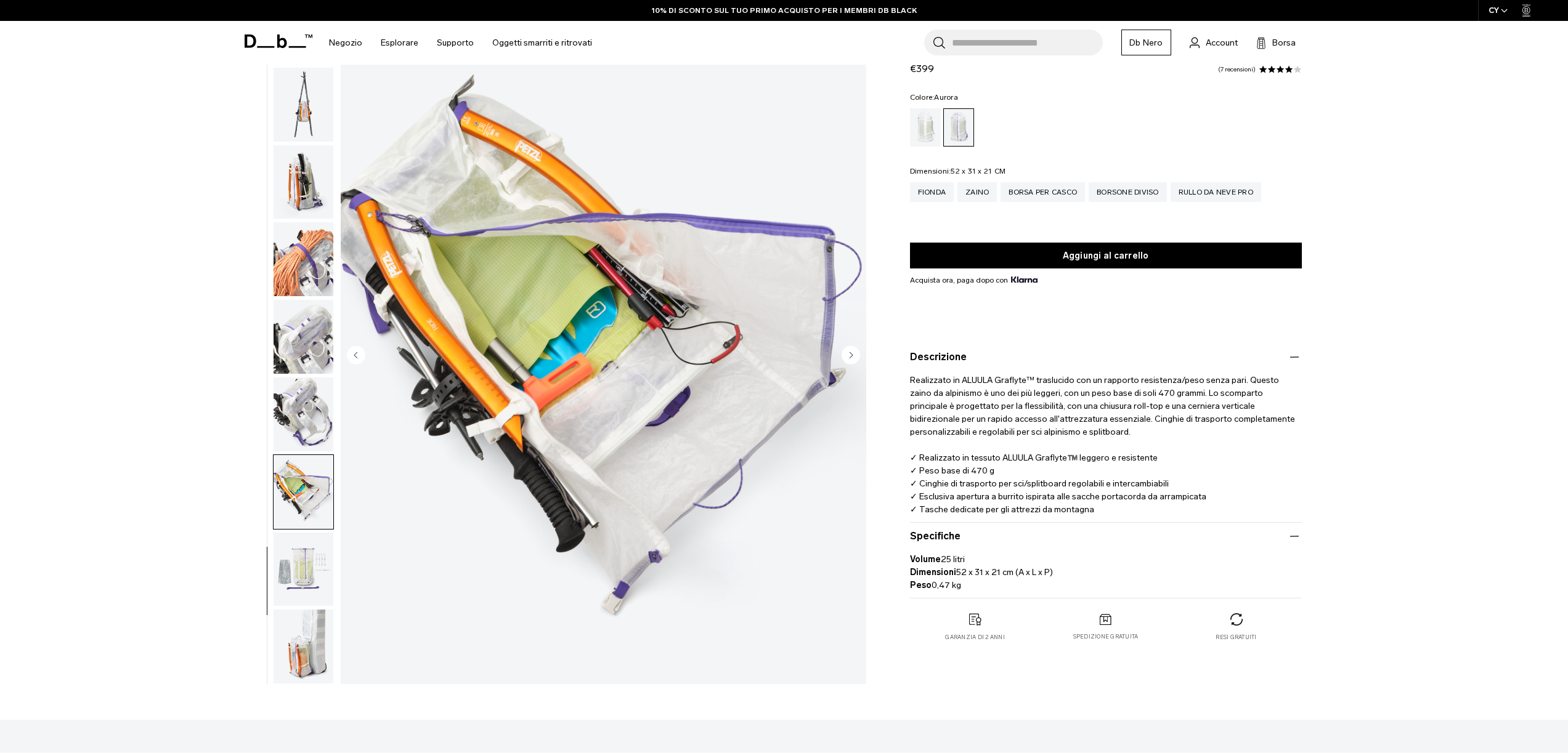
scroll to position [258, 0]
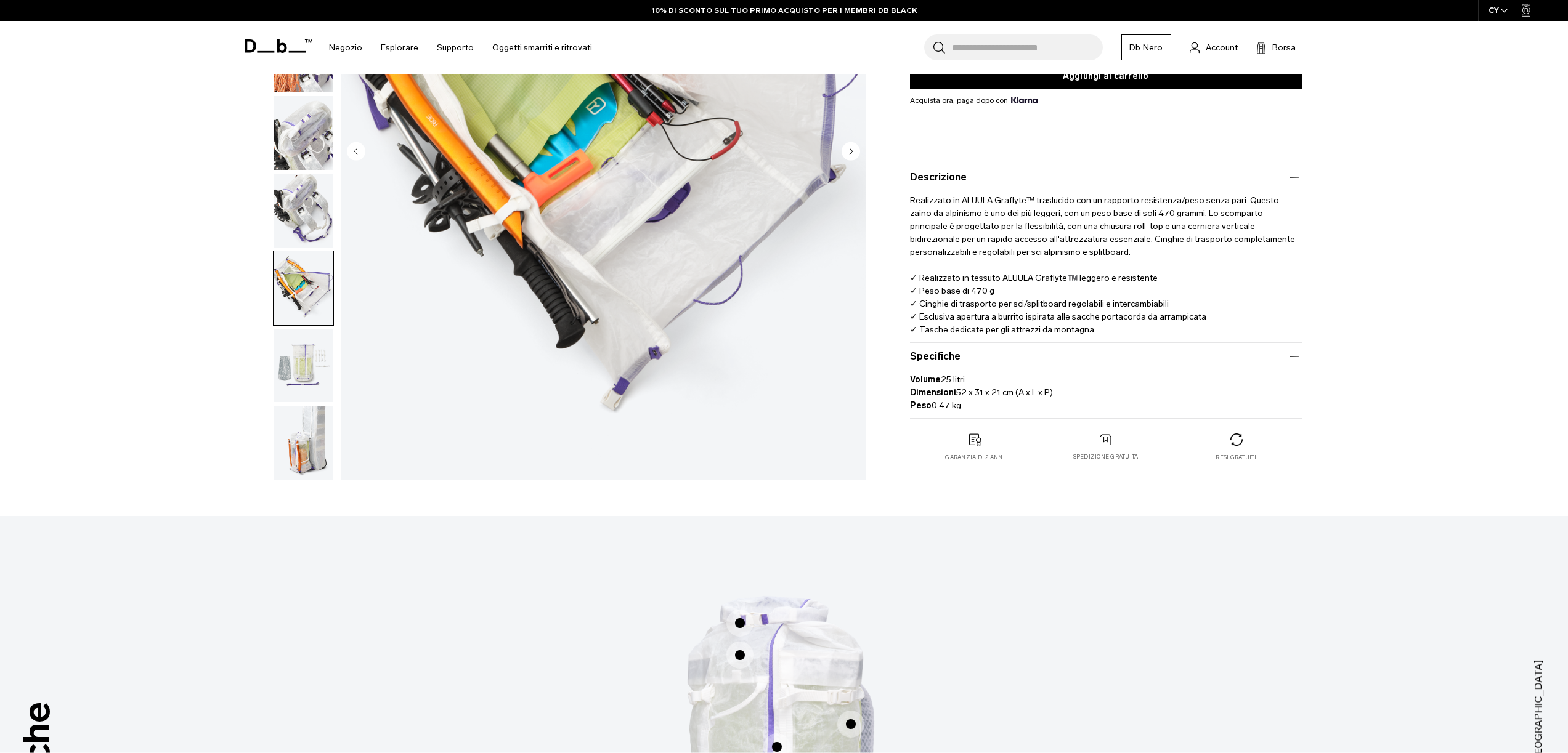
click at [308, 451] on img "button" at bounding box center [303, 443] width 60 height 74
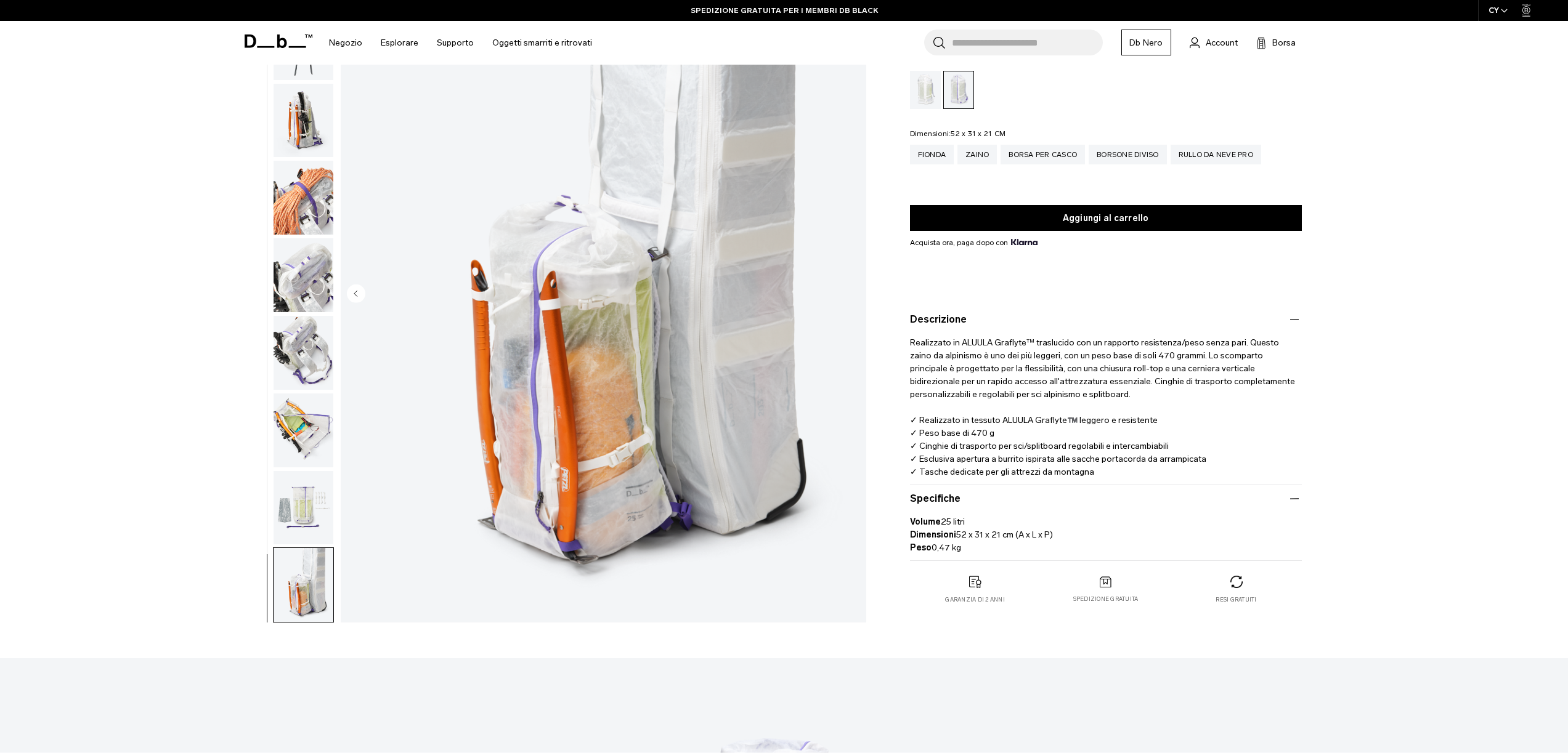
scroll to position [0, 0]
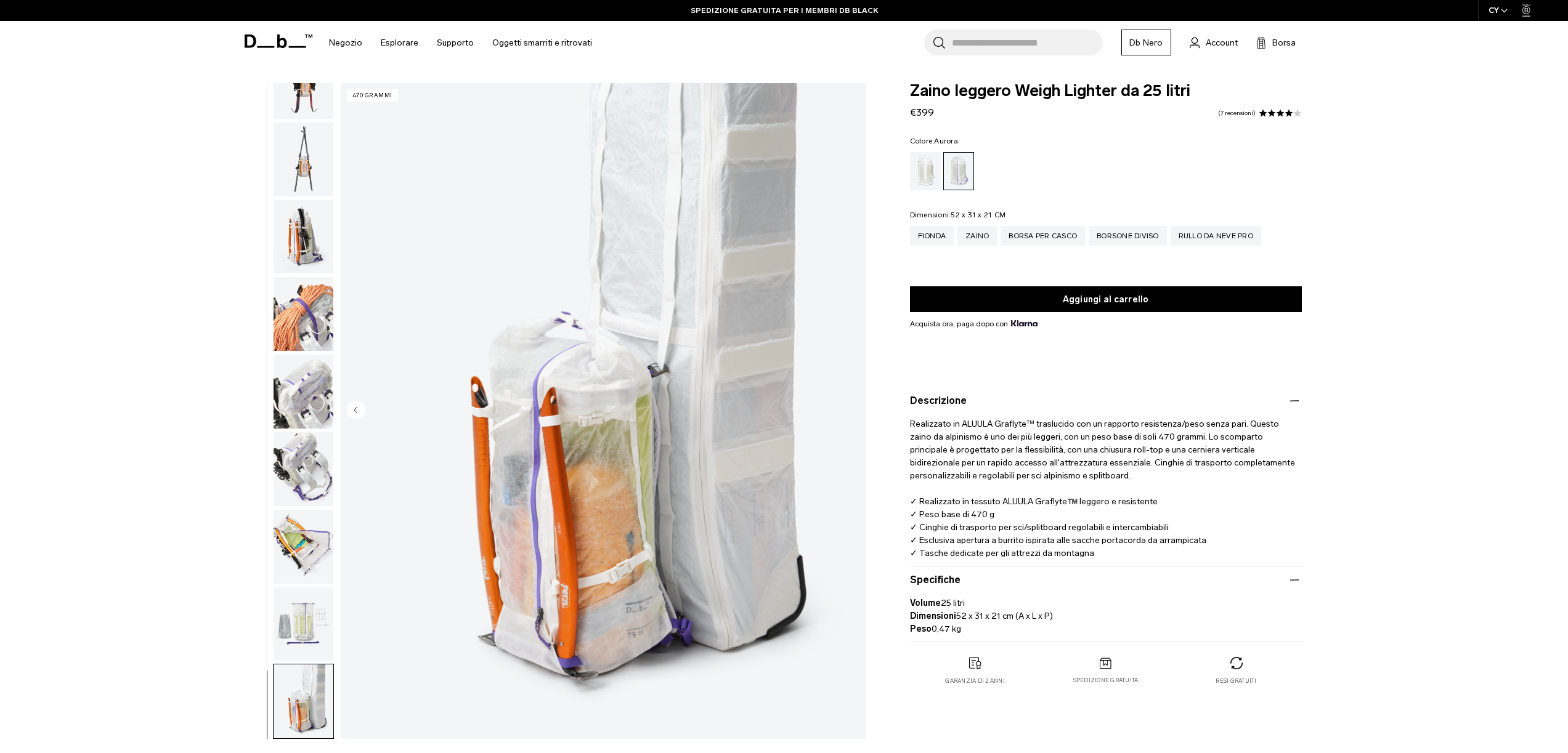
click at [321, 216] on img "button" at bounding box center [303, 237] width 60 height 74
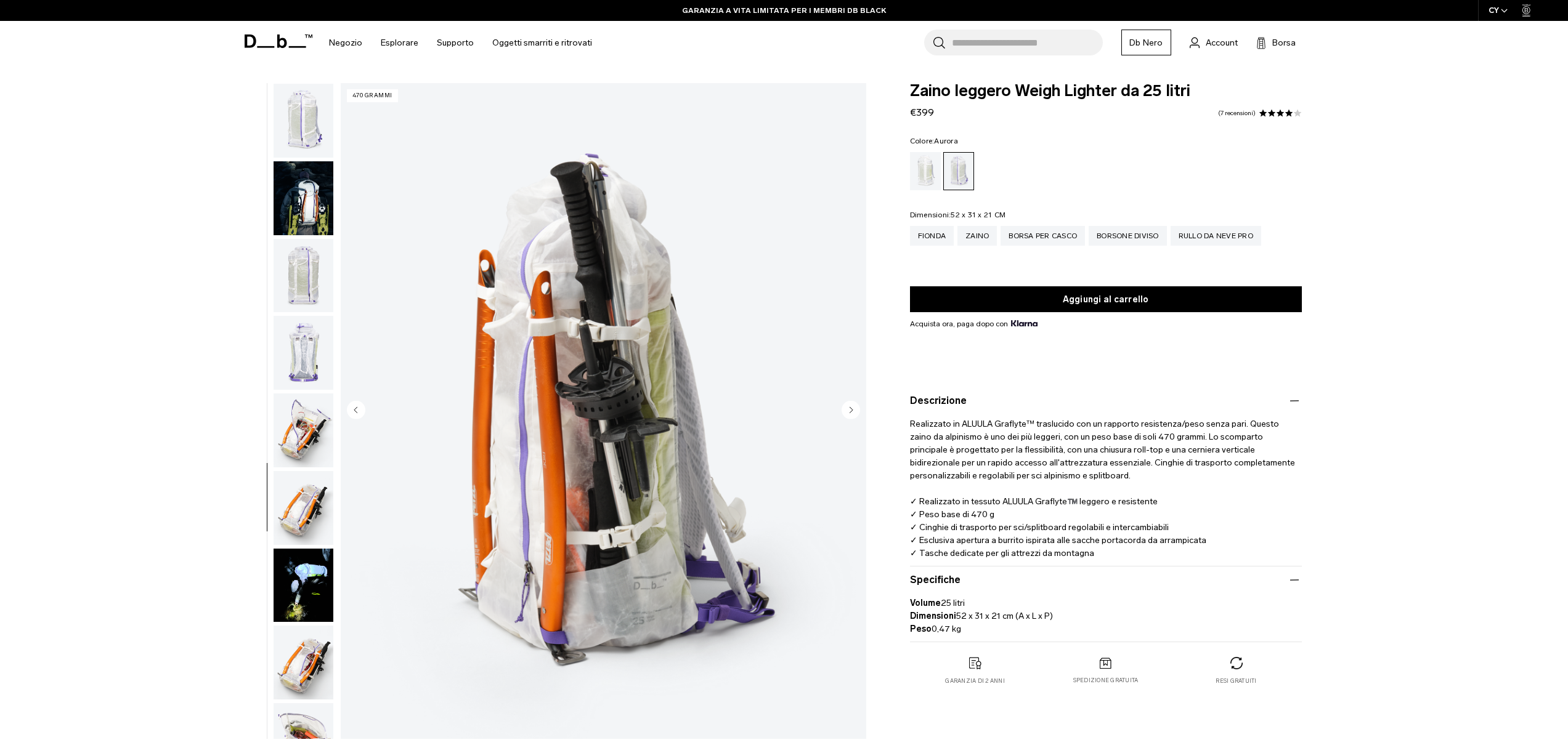
click at [286, 189] on img "button" at bounding box center [303, 199] width 60 height 74
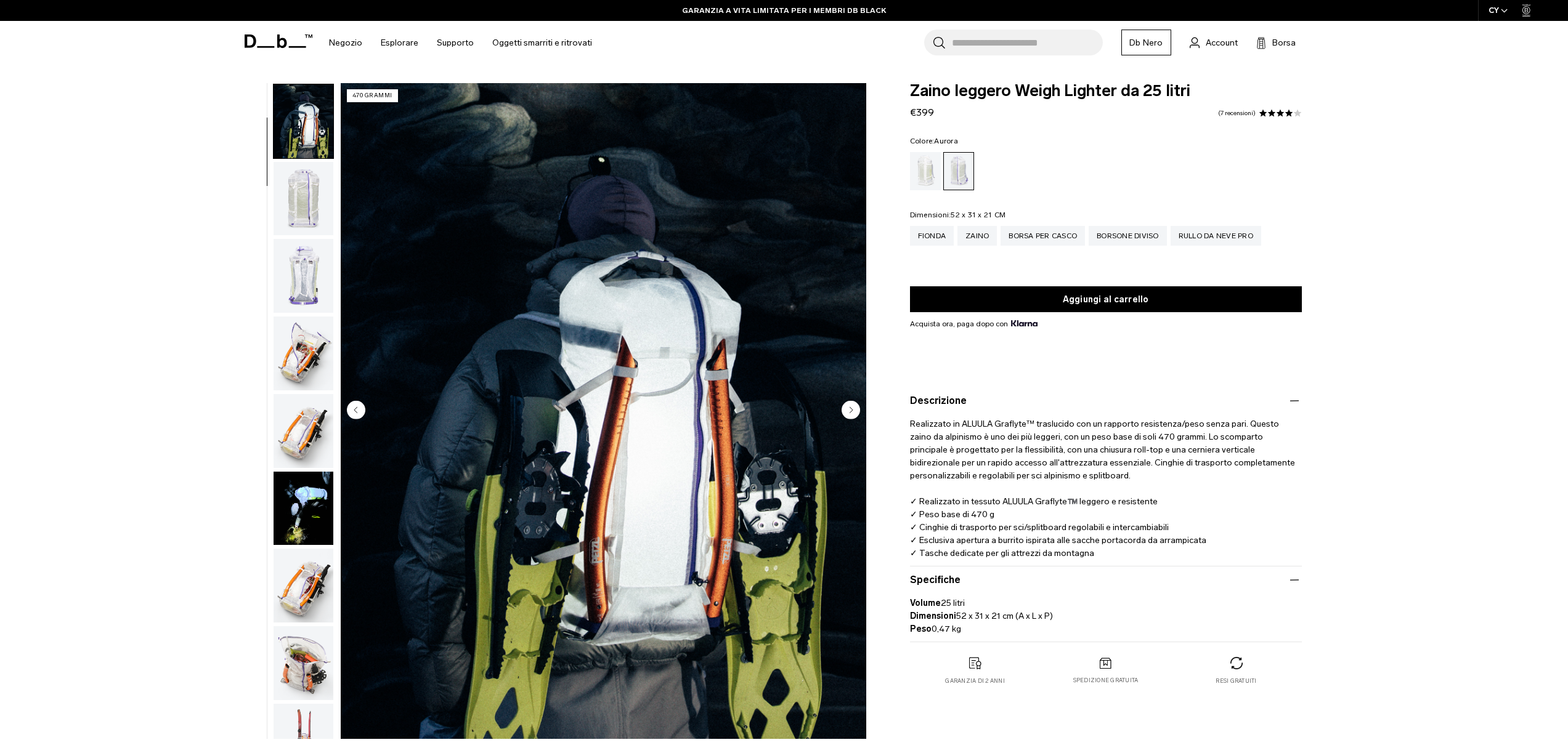
scroll to position [78, 0]
click at [294, 359] on img "button" at bounding box center [303, 353] width 60 height 74
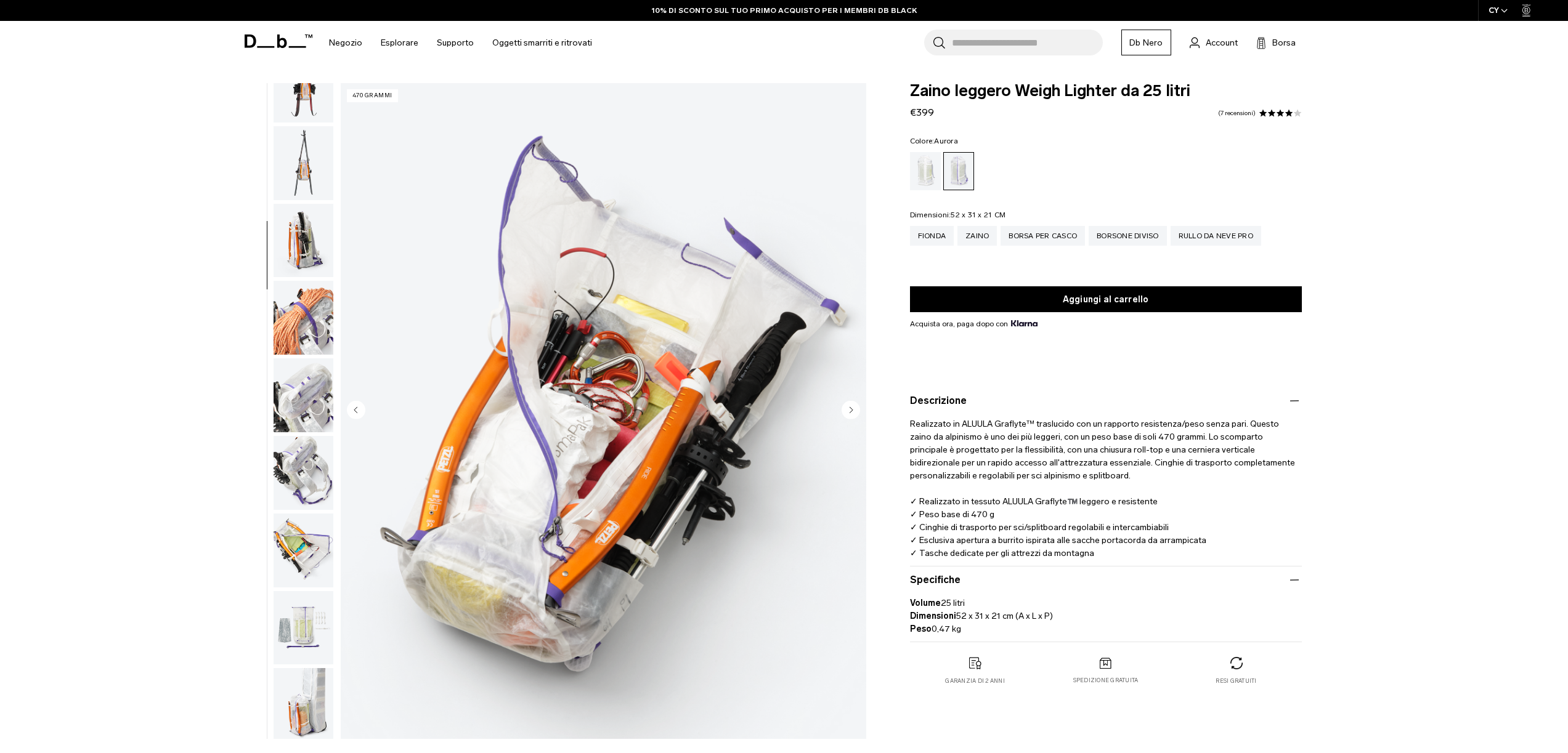
scroll to position [736, 0]
click at [296, 535] on img "button" at bounding box center [303, 547] width 60 height 74
